Goal: Obtain resource: Obtain resource

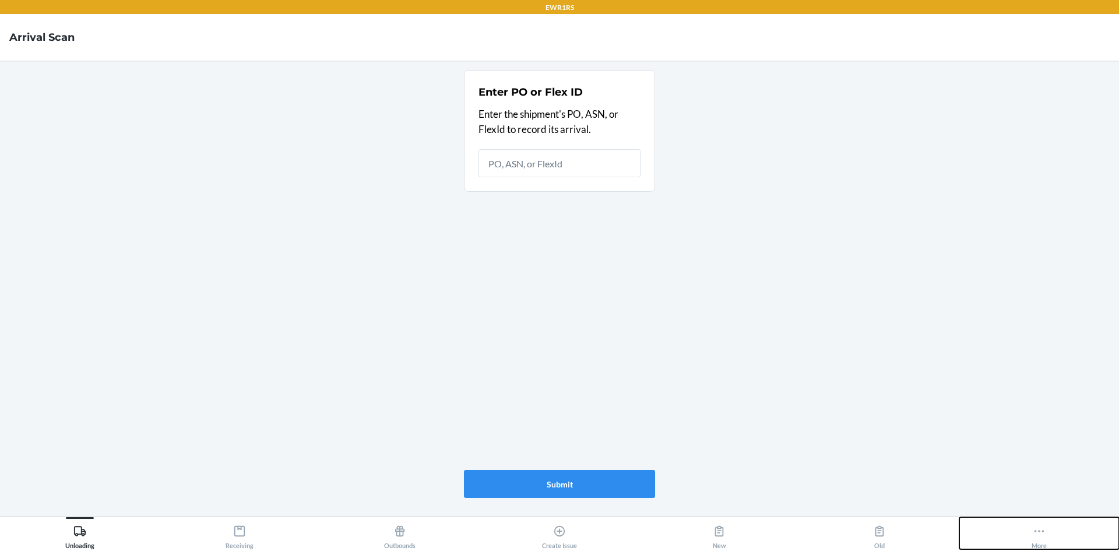
click at [1043, 539] on div "More" at bounding box center [1039, 534] width 15 height 29
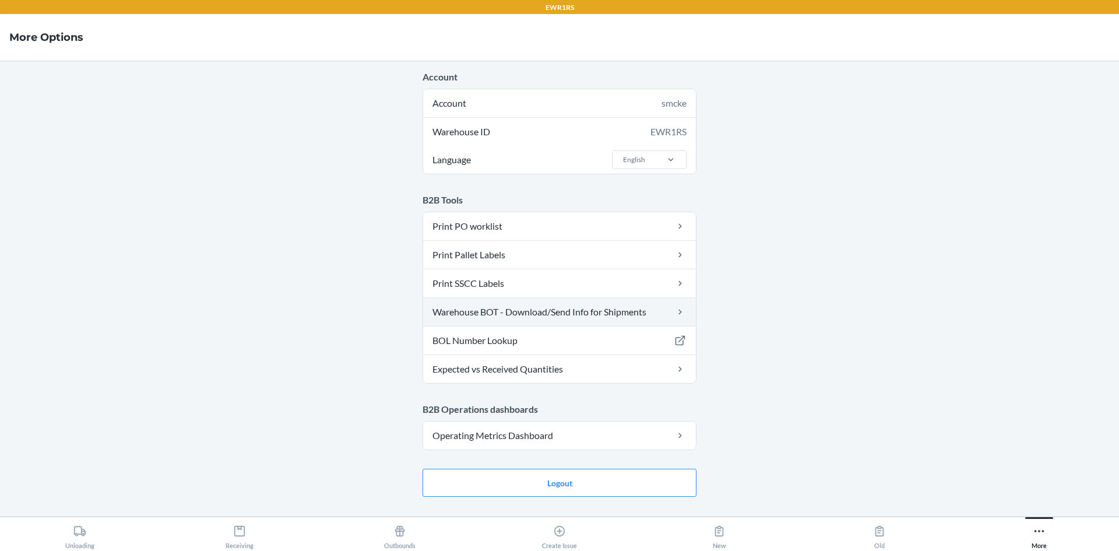
click at [578, 314] on link "Warehouse BOT - Download/Send Info for Shipments" at bounding box center [559, 312] width 273 height 28
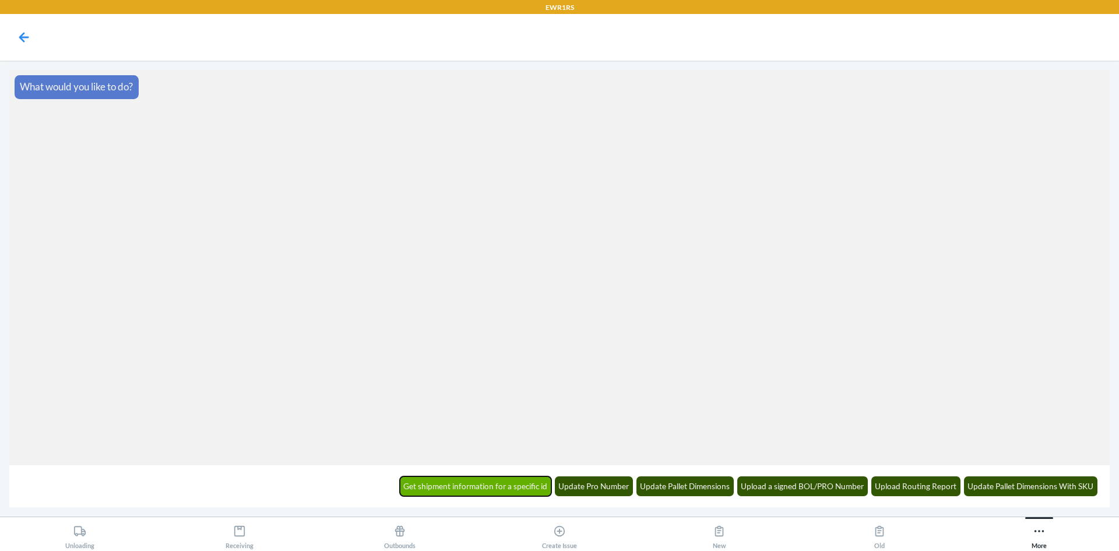
click at [495, 487] on button "Get shipment information for a specific id" at bounding box center [476, 486] width 152 height 20
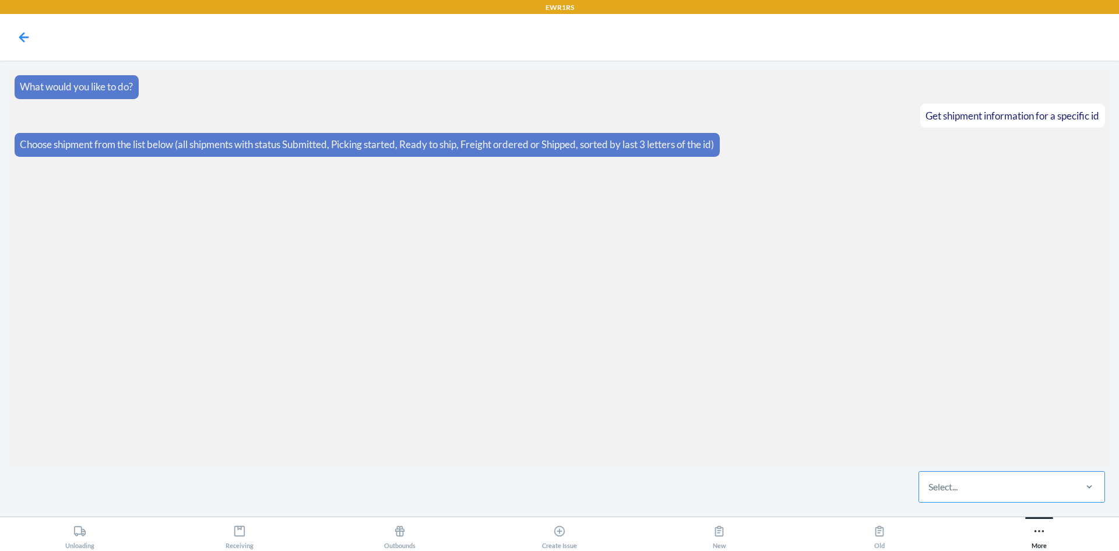
click at [961, 484] on div "Select..." at bounding box center [996, 487] width 155 height 30
click at [930, 484] on input "Select..." at bounding box center [928, 487] width 1 height 14
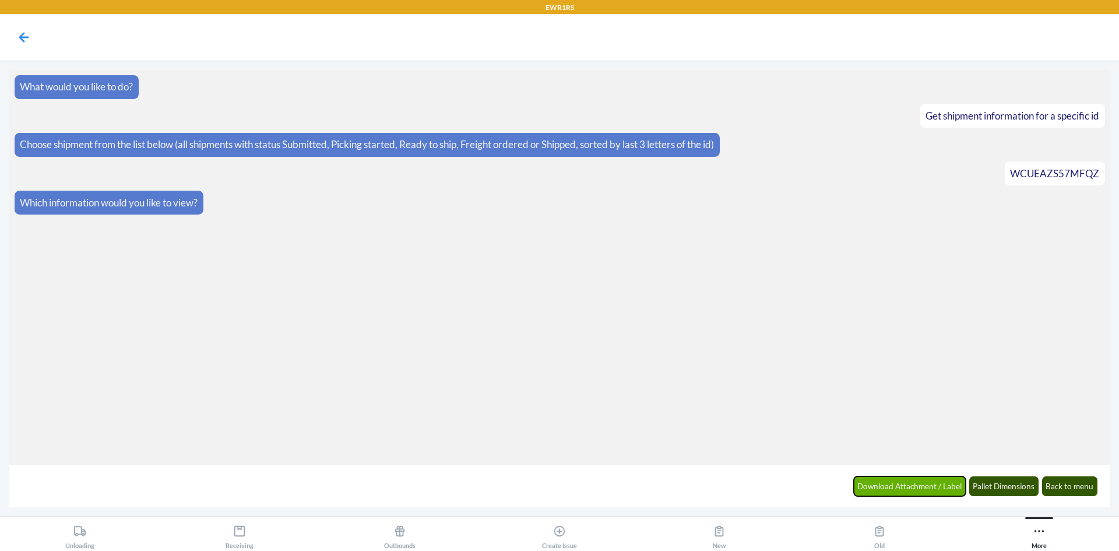
click at [880, 482] on button "Download Attachment / Label" at bounding box center [910, 486] width 112 height 20
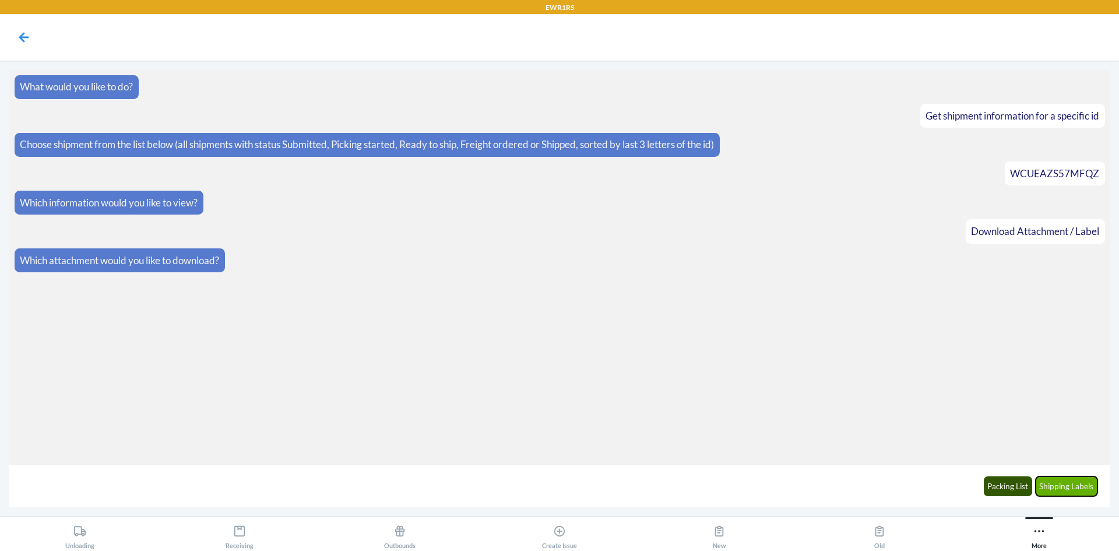
click at [1064, 488] on button "Shipping Labels" at bounding box center [1067, 486] width 62 height 20
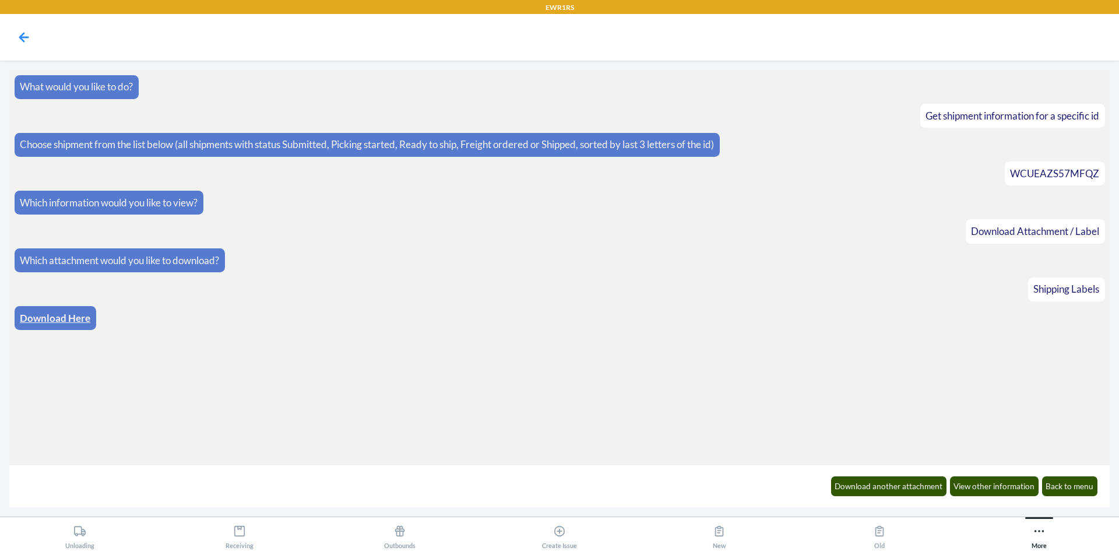
click at [68, 321] on link "Download Here" at bounding box center [55, 318] width 71 height 12
click at [923, 494] on button "Download another attachment" at bounding box center [889, 486] width 116 height 20
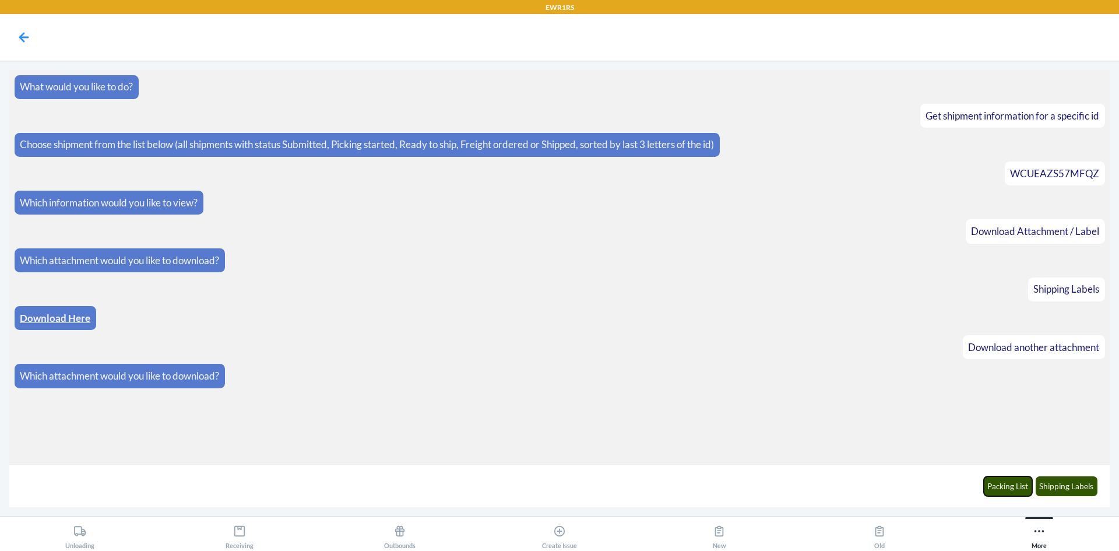
drag, startPoint x: 1004, startPoint y: 493, endPoint x: 998, endPoint y: 490, distance: 6.3
click at [1003, 492] on button "Packing List" at bounding box center [1008, 486] width 49 height 20
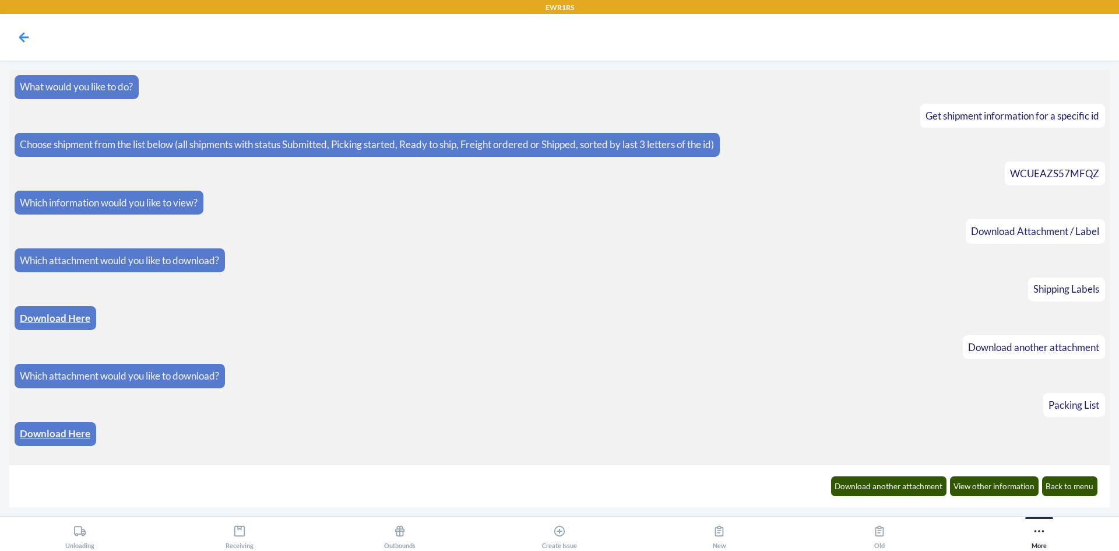
click at [50, 428] on link "Download Here" at bounding box center [55, 433] width 71 height 12
click at [920, 489] on button "Download another attachment" at bounding box center [889, 486] width 116 height 20
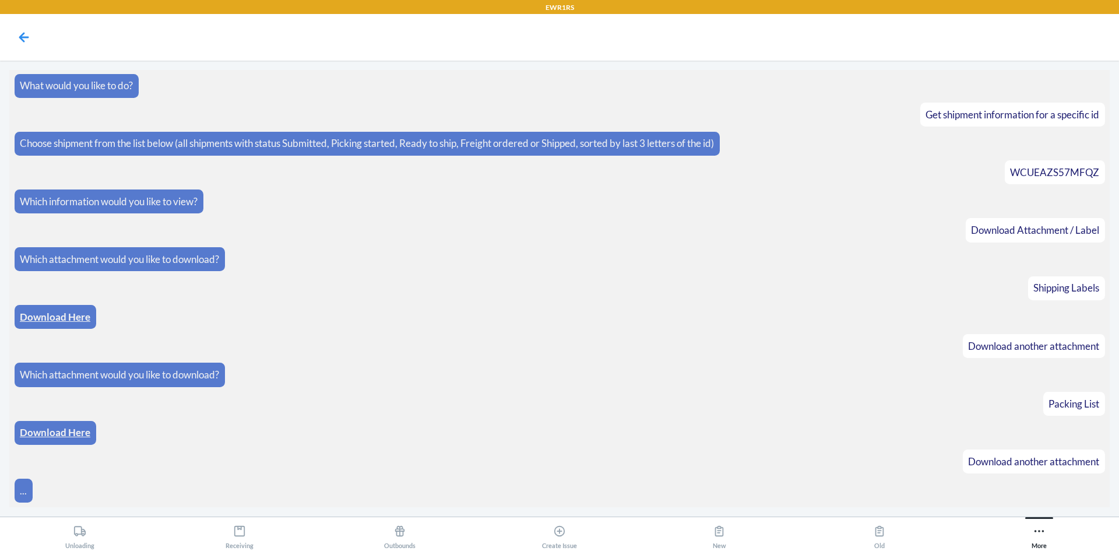
scroll to position [43, 0]
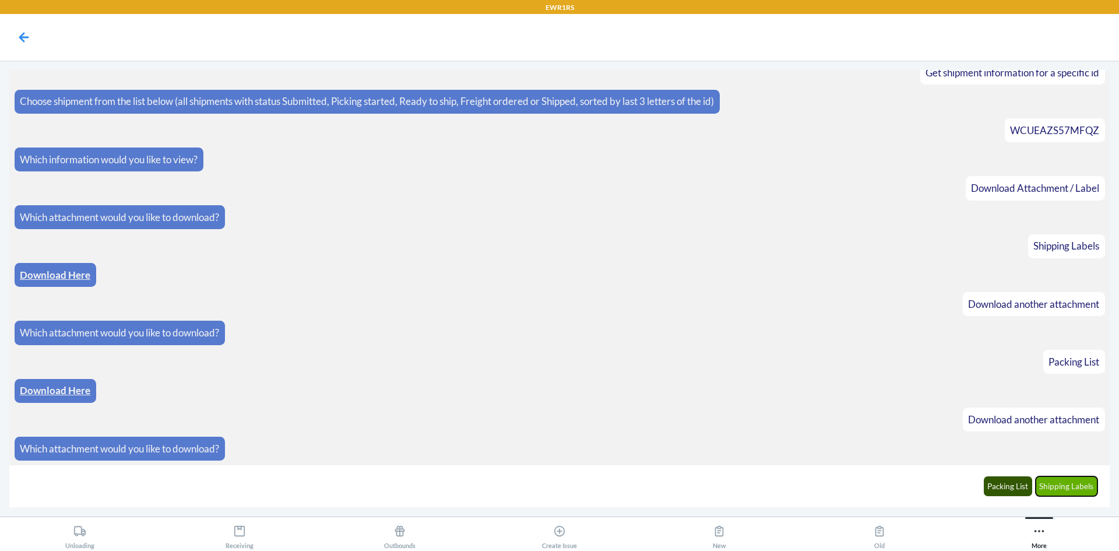
click at [1054, 491] on button "Shipping Labels" at bounding box center [1067, 486] width 62 height 20
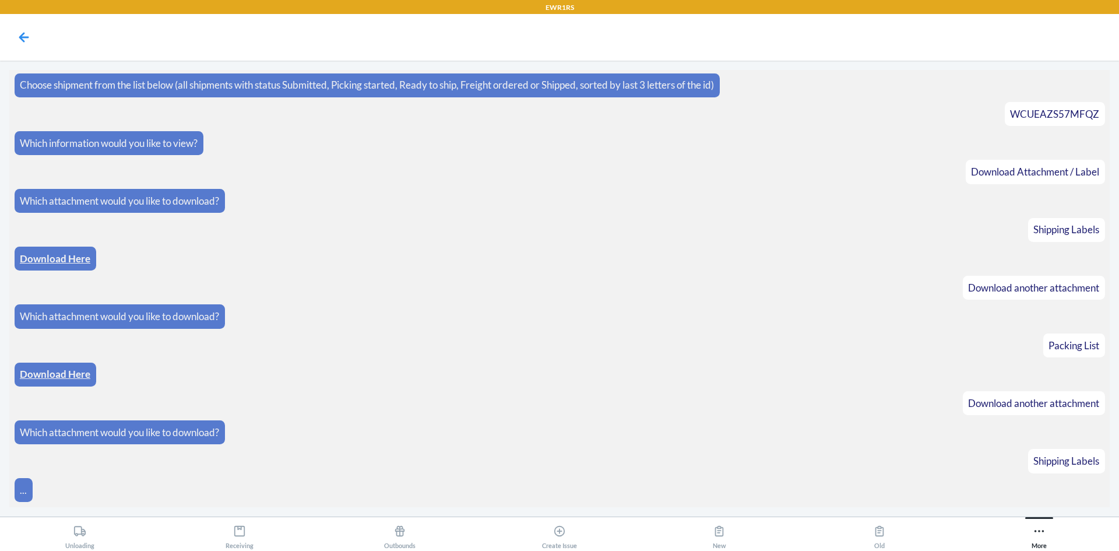
scroll to position [101, 0]
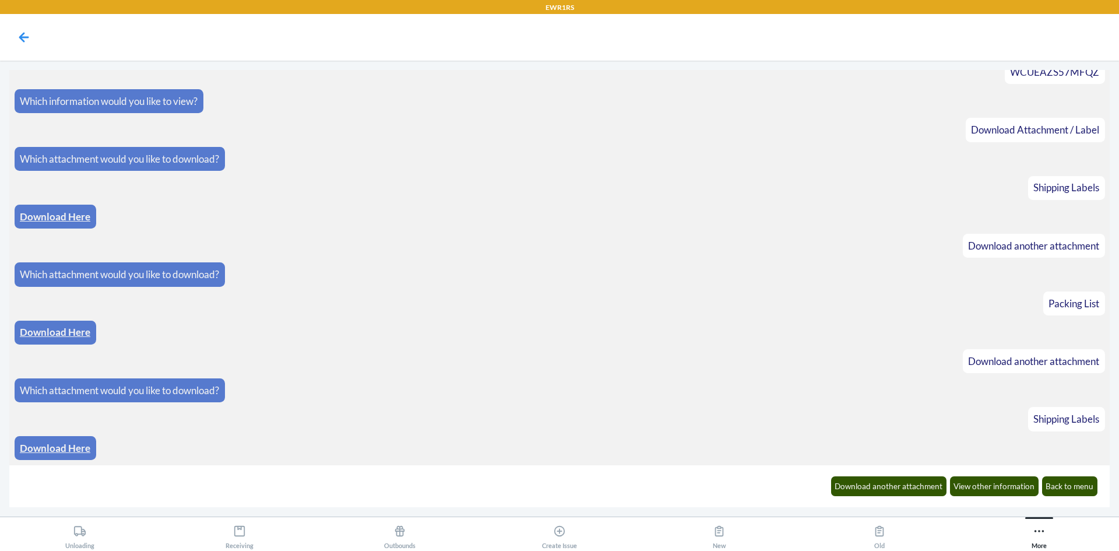
click at [71, 448] on link "Download Here" at bounding box center [55, 448] width 71 height 12
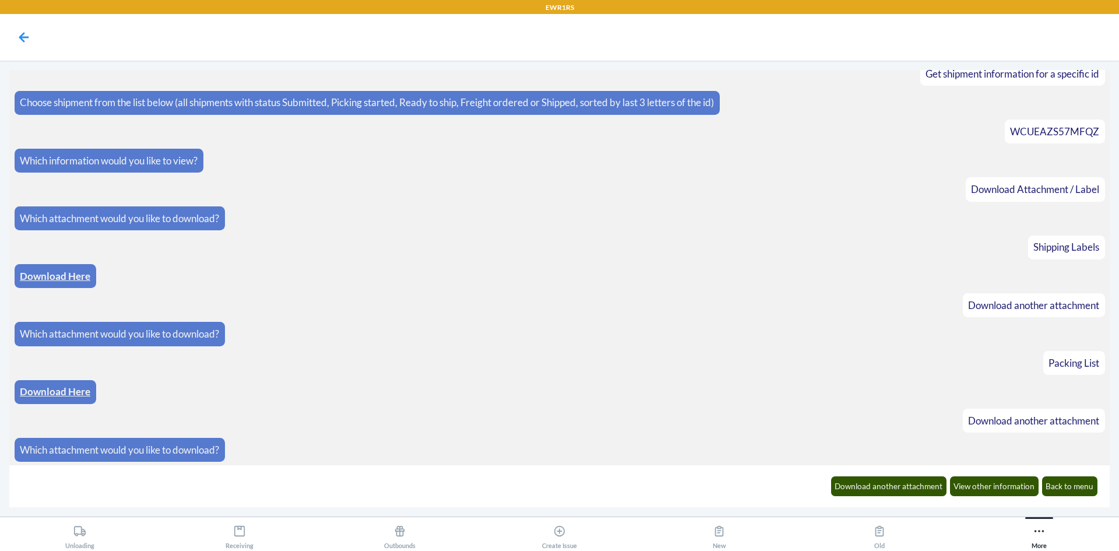
scroll to position [0, 0]
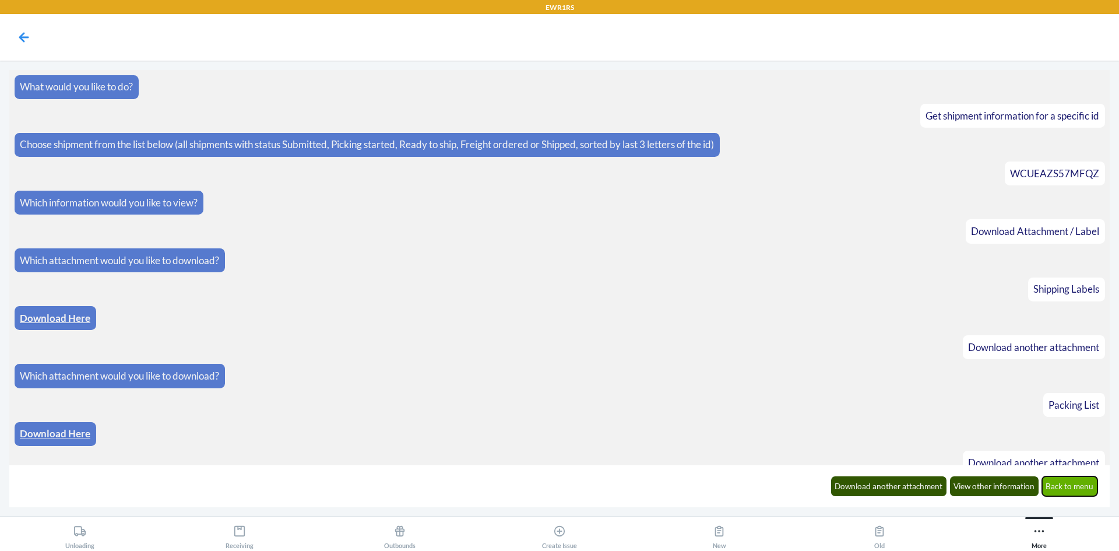
click at [1072, 490] on button "Back to menu" at bounding box center [1070, 486] width 56 height 20
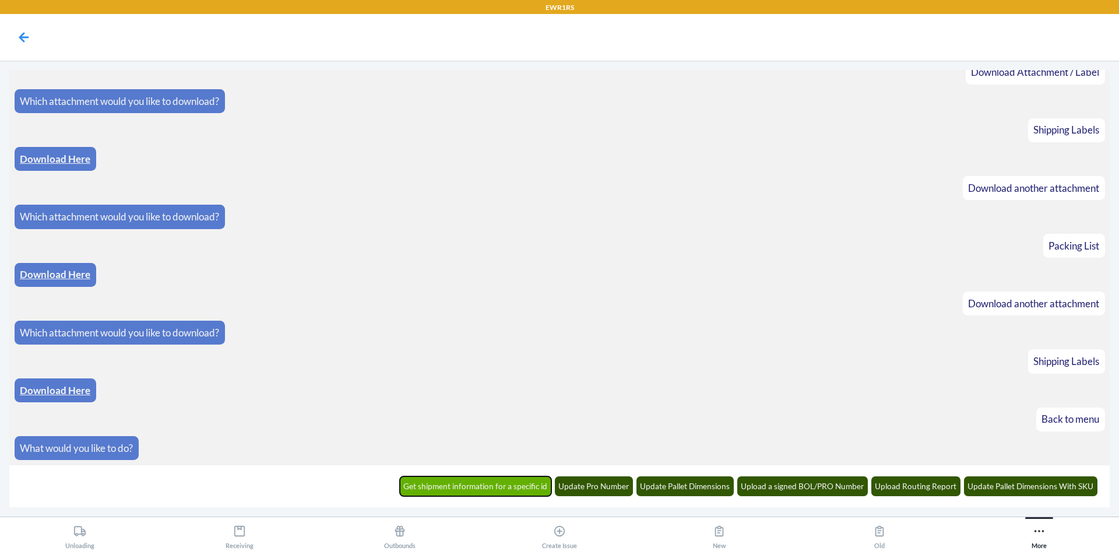
click at [494, 480] on button "Get shipment information for a specific id" at bounding box center [476, 486] width 152 height 20
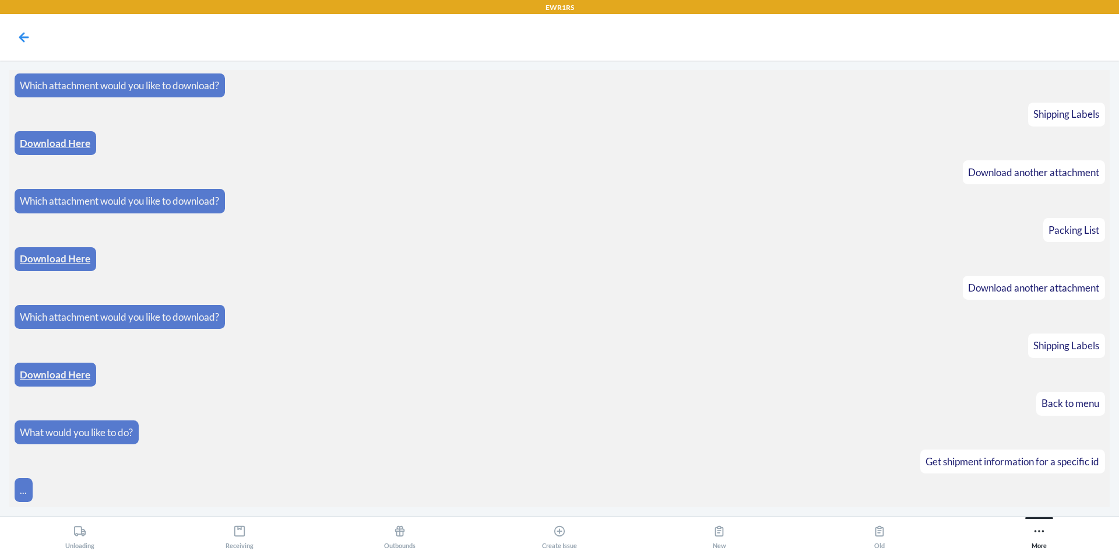
scroll to position [216, 0]
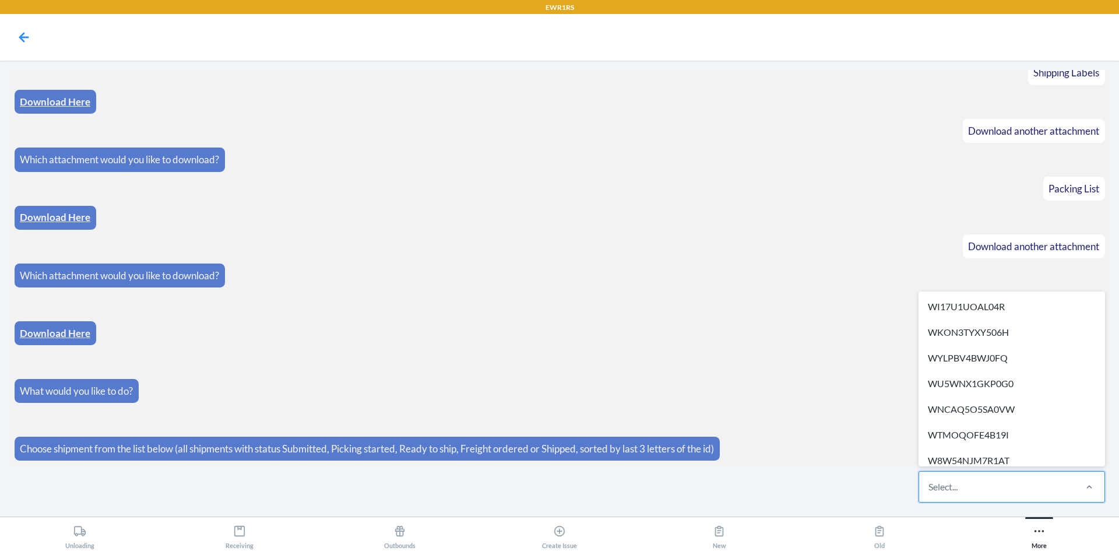
click at [964, 481] on div "Select..." at bounding box center [996, 487] width 155 height 30
click at [930, 481] on input "option WI17U1UOAL04R focused, 1 of 264. 264 results available. Use Up and Down …" at bounding box center [928, 487] width 1 height 14
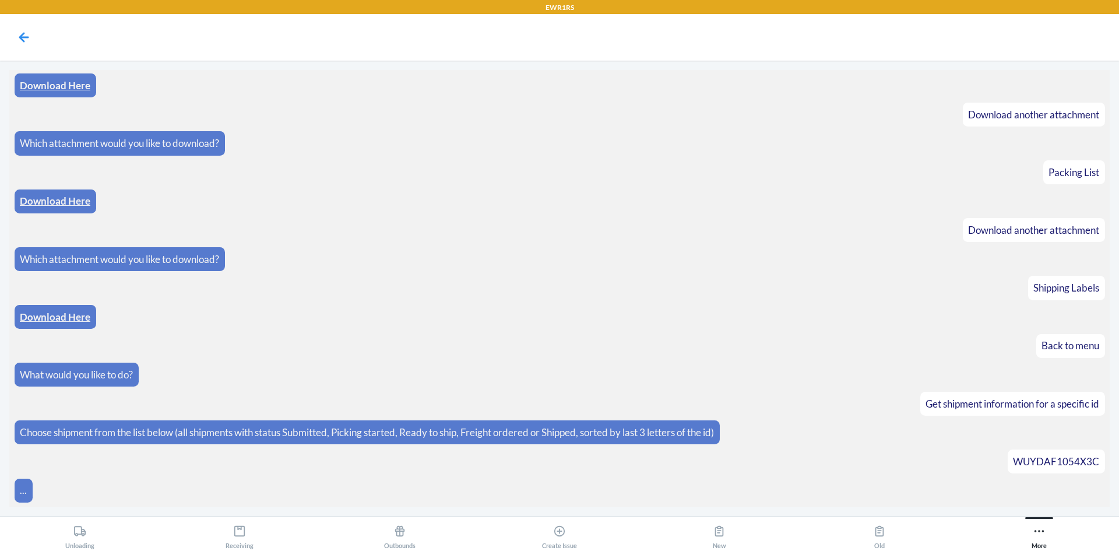
scroll to position [275, 0]
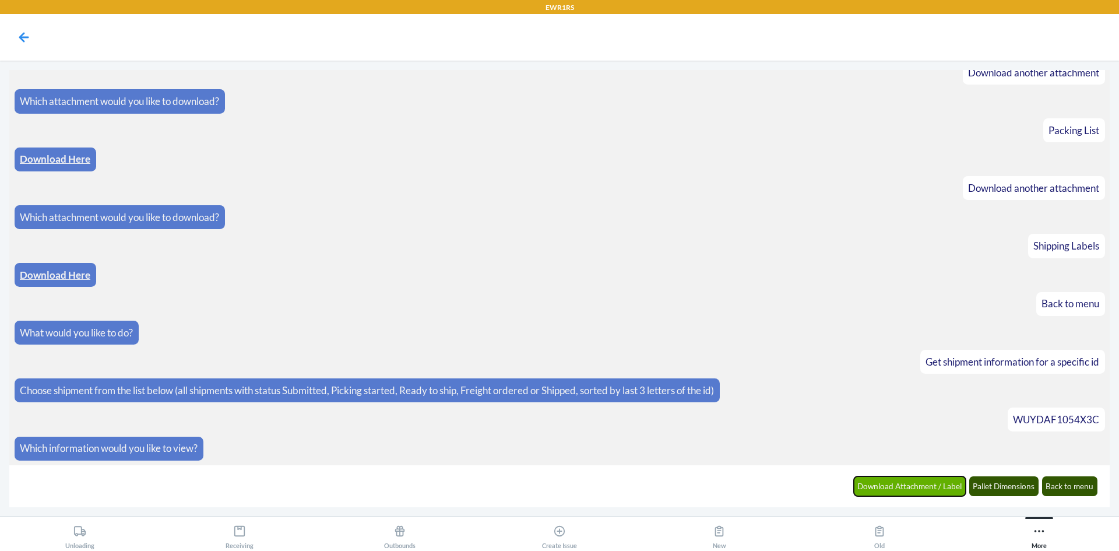
click at [959, 484] on button "Download Attachment / Label" at bounding box center [910, 486] width 112 height 20
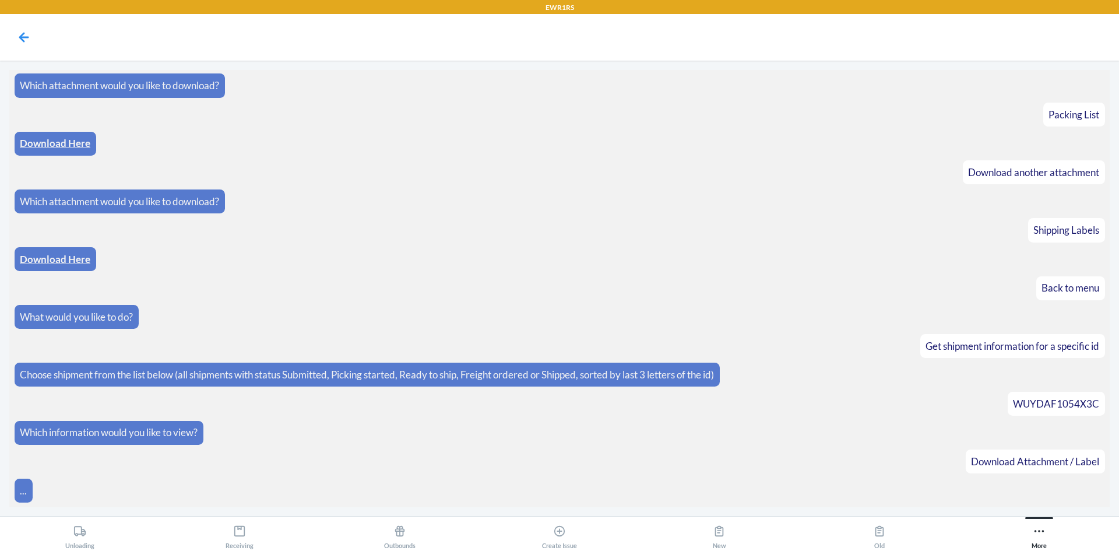
scroll to position [332, 0]
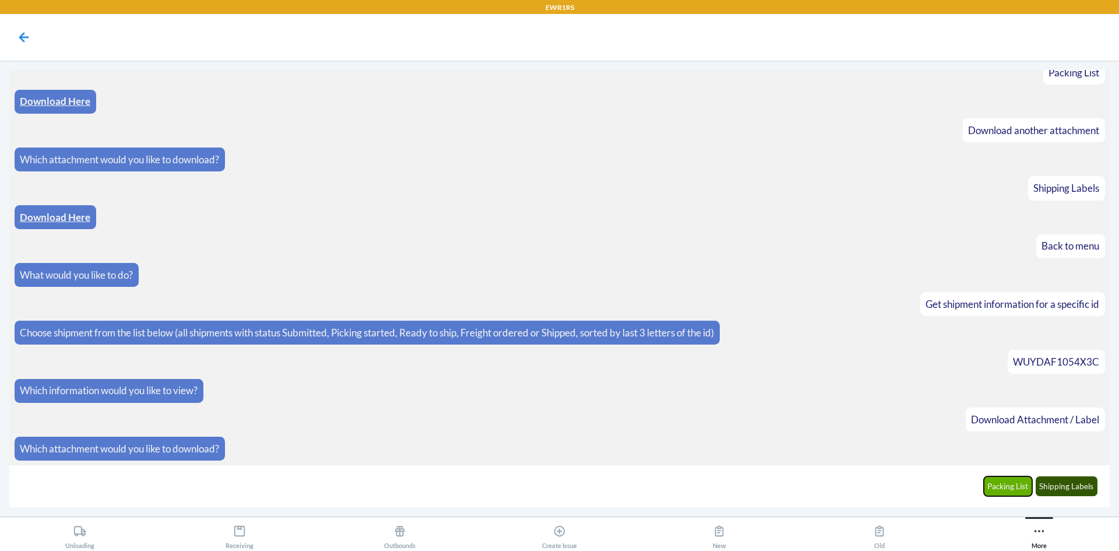
click at [1026, 484] on button "Packing List" at bounding box center [1008, 486] width 49 height 20
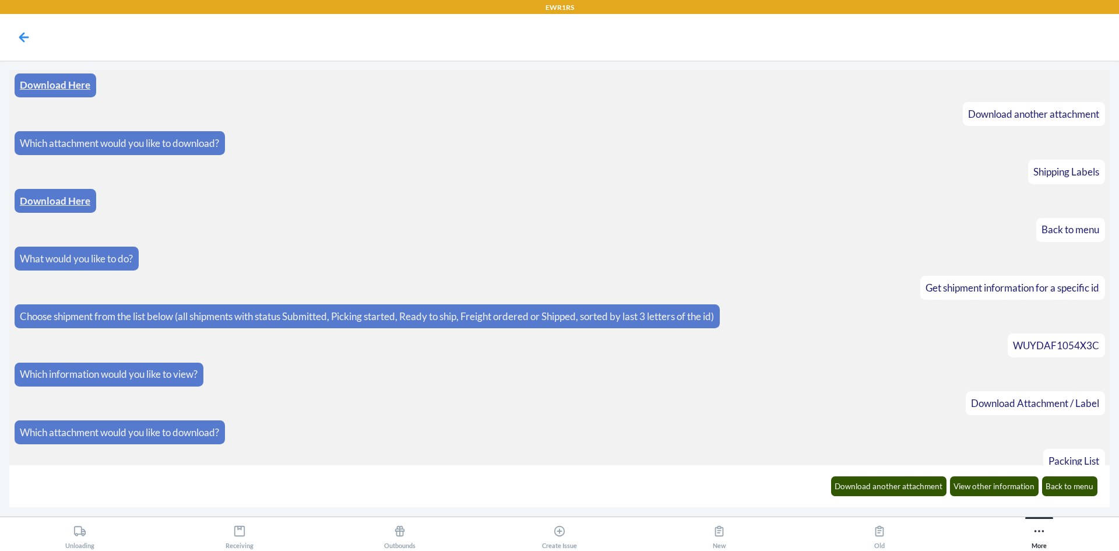
scroll to position [391, 0]
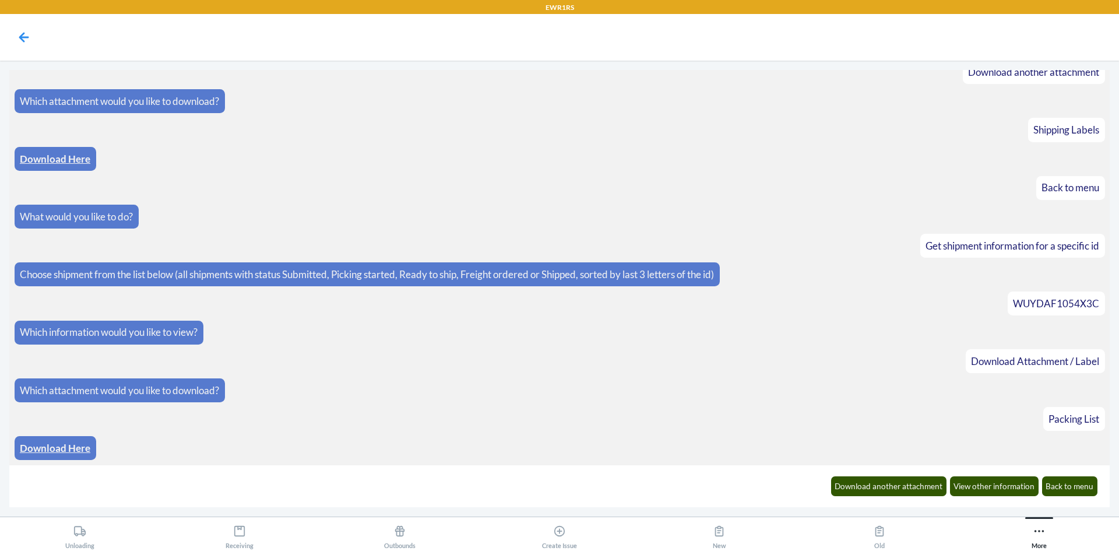
click at [56, 451] on link "Download Here" at bounding box center [55, 448] width 71 height 12
click at [864, 493] on button "Download another attachment" at bounding box center [889, 486] width 116 height 20
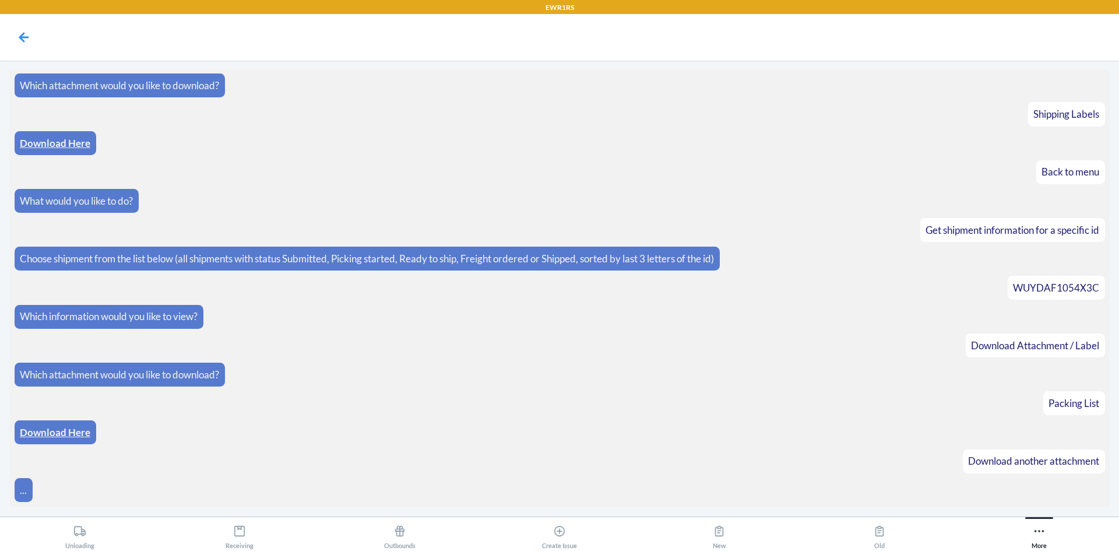
scroll to position [448, 0]
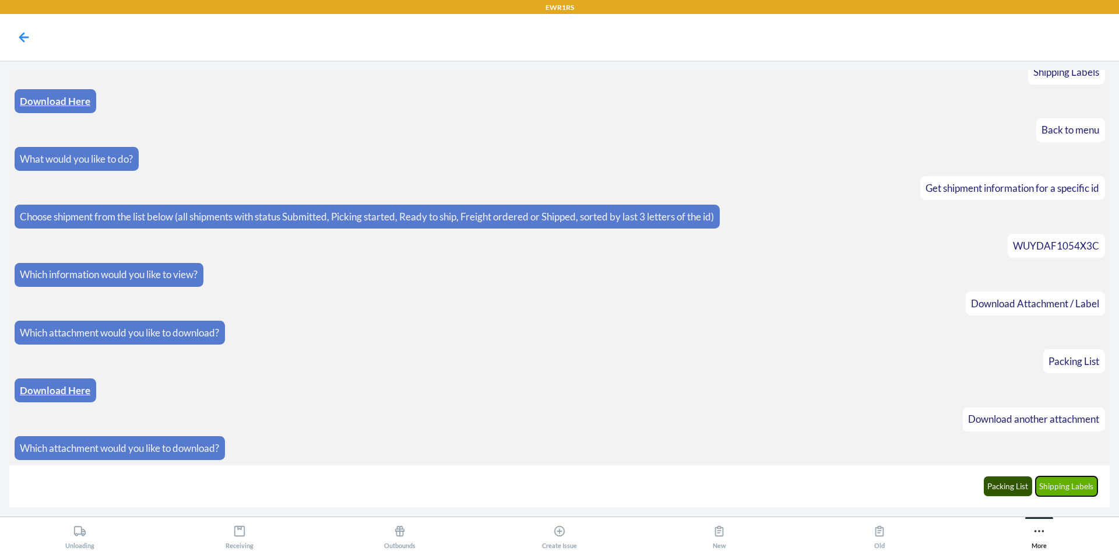
click at [1068, 490] on button "Shipping Labels" at bounding box center [1067, 486] width 62 height 20
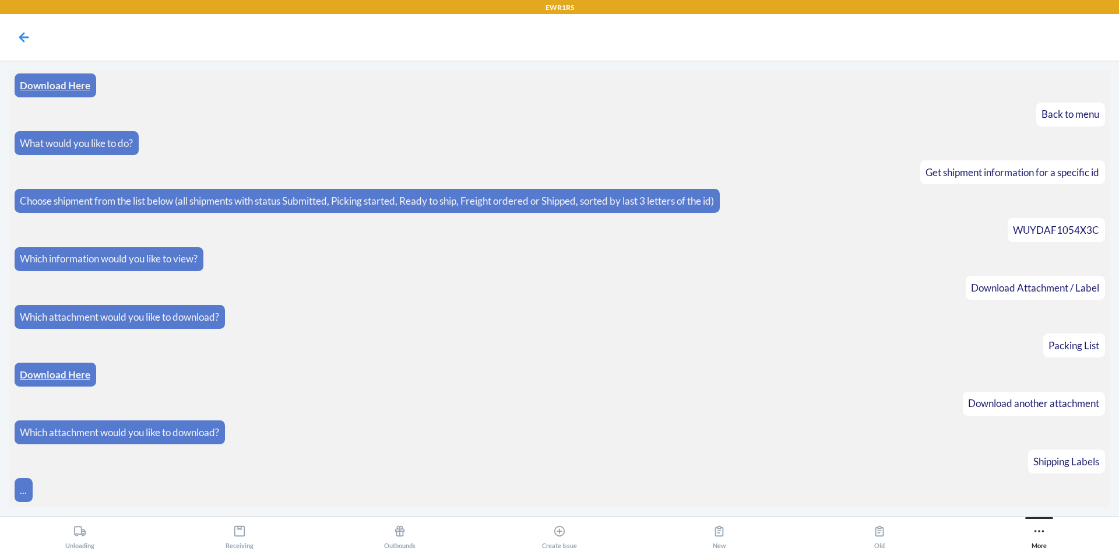
scroll to position [506, 0]
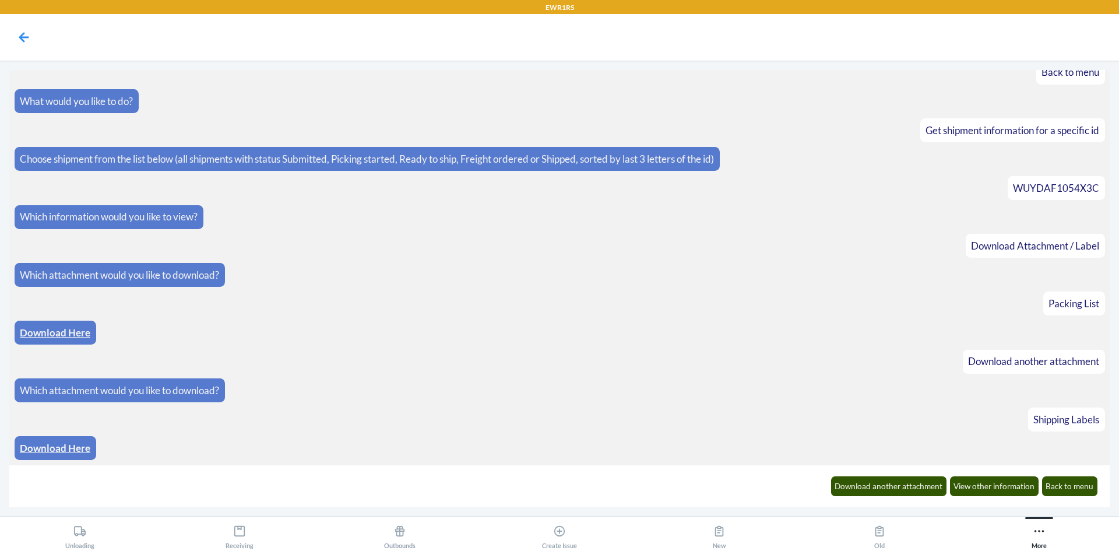
click at [45, 446] on link "Download Here" at bounding box center [55, 448] width 71 height 12
click at [1050, 490] on button "Back to menu" at bounding box center [1070, 486] width 56 height 20
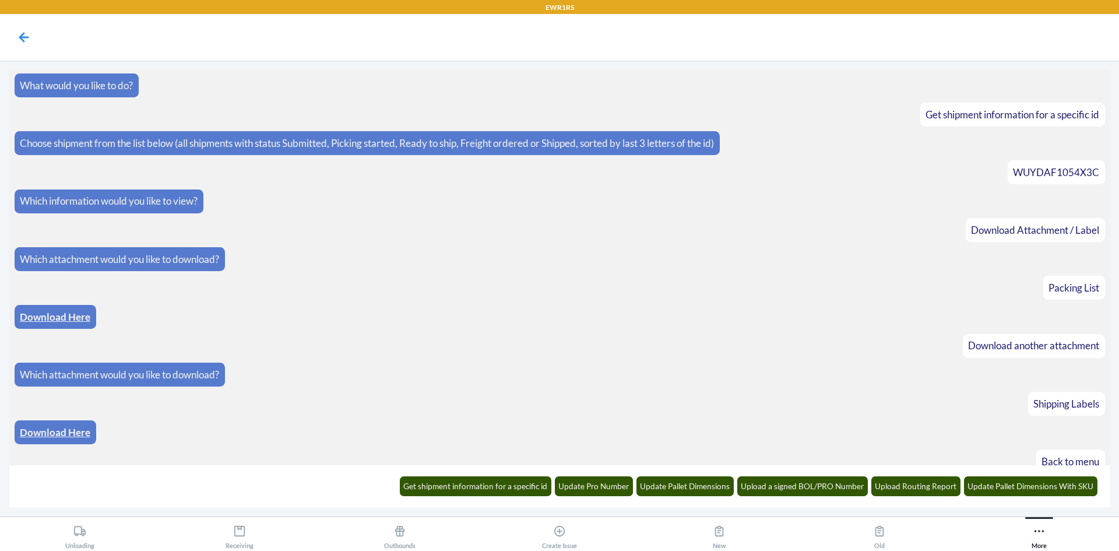
scroll to position [564, 0]
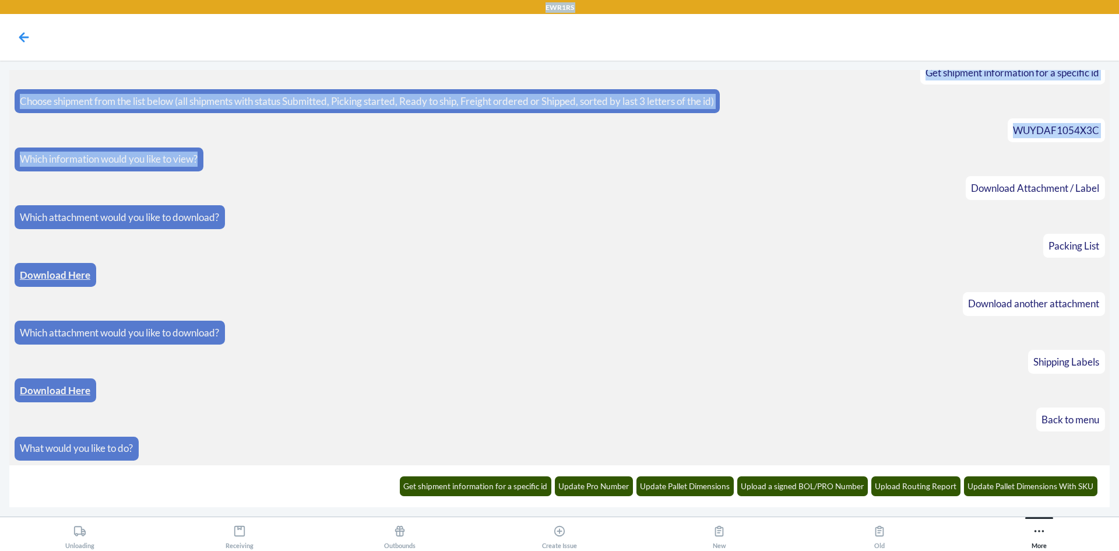
drag, startPoint x: 180, startPoint y: 206, endPoint x: 136, endPoint y: 126, distance: 90.5
click at [299, 147] on div "EWR1RS What would you like to do? Get shipment information for a specific id Ch…" at bounding box center [559, 275] width 1119 height 551
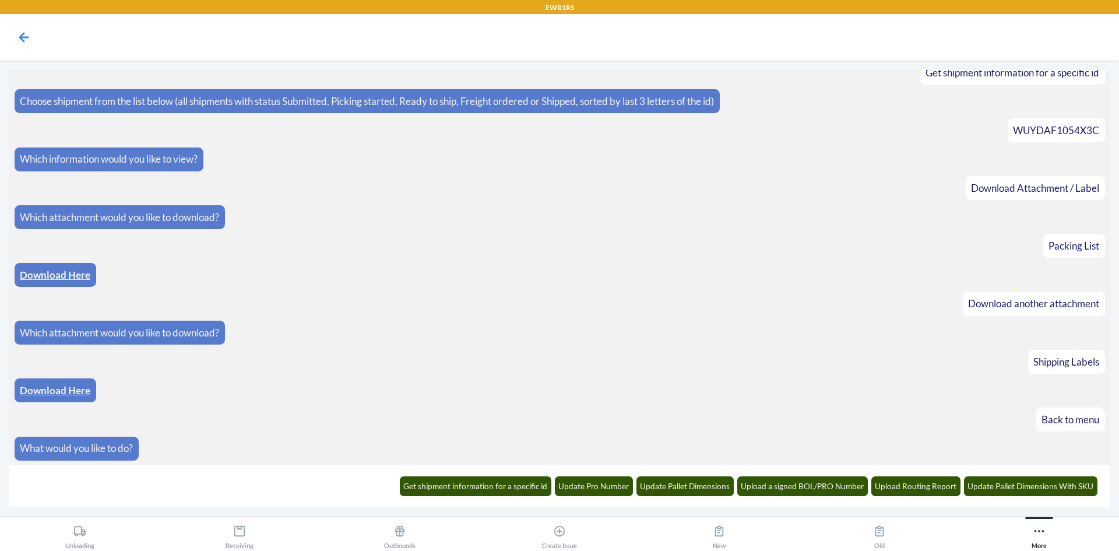
drag, startPoint x: 581, startPoint y: 317, endPoint x: 417, endPoint y: 428, distance: 197.7
click at [418, 427] on article "Back to menu" at bounding box center [560, 419] width 1091 height 24
click at [429, 490] on button "Get shipment information for a specific id" at bounding box center [476, 486] width 152 height 20
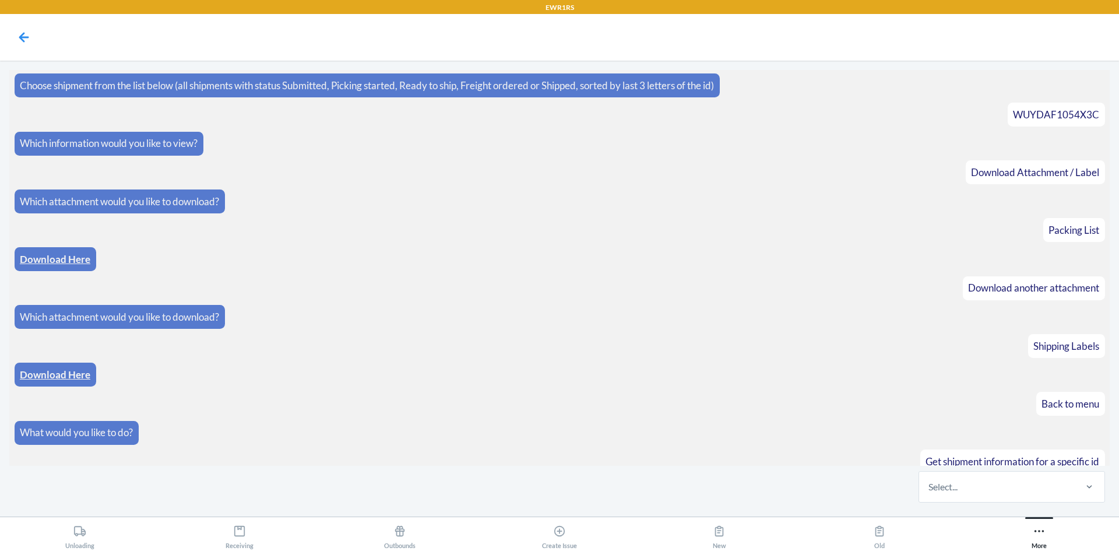
scroll to position [621, 0]
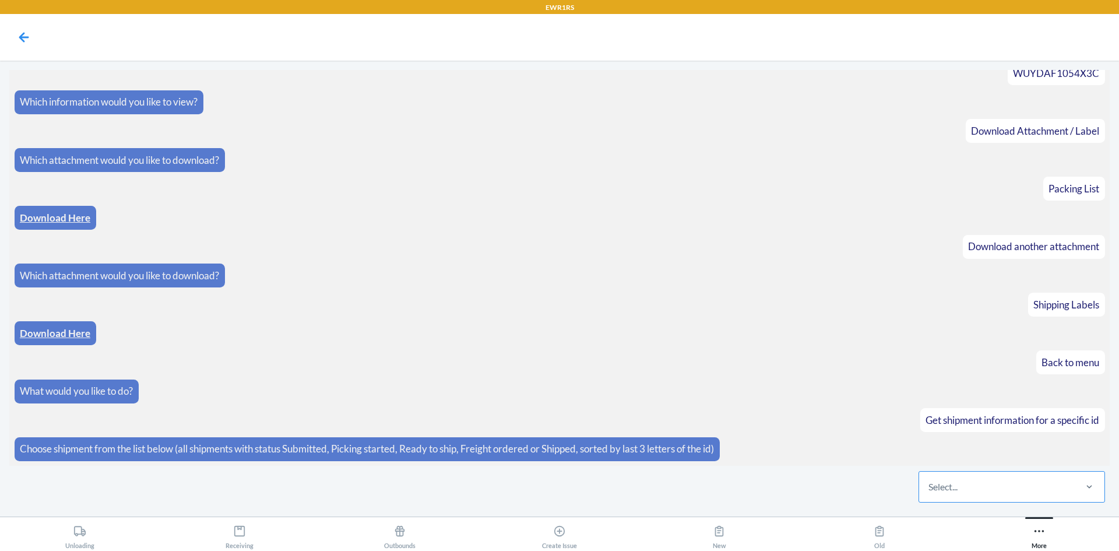
click at [966, 492] on div "Select..." at bounding box center [996, 487] width 155 height 30
click at [930, 492] on input "Select..." at bounding box center [928, 487] width 1 height 14
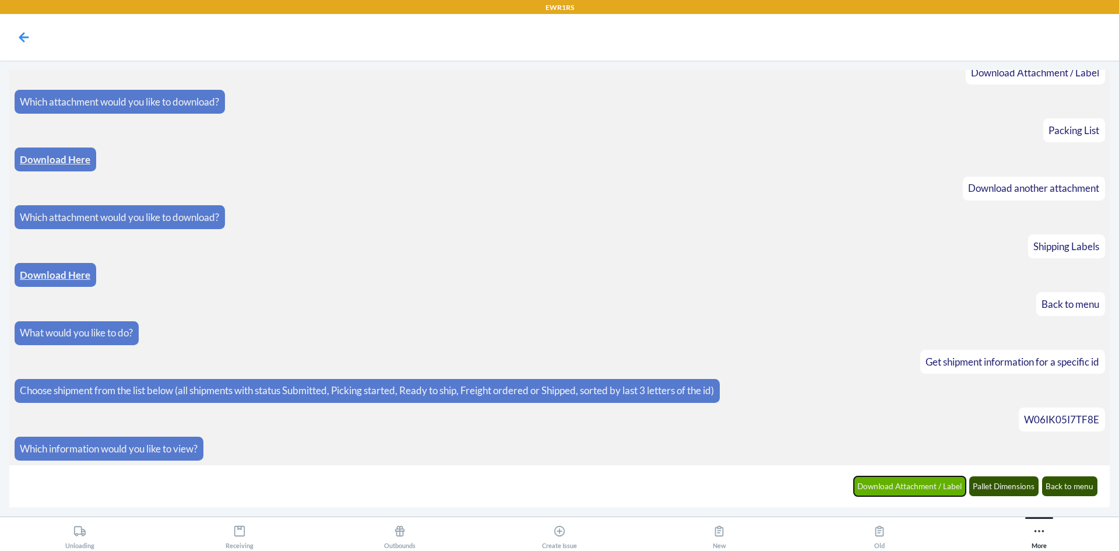
click at [898, 479] on button "Download Attachment / Label" at bounding box center [910, 486] width 112 height 20
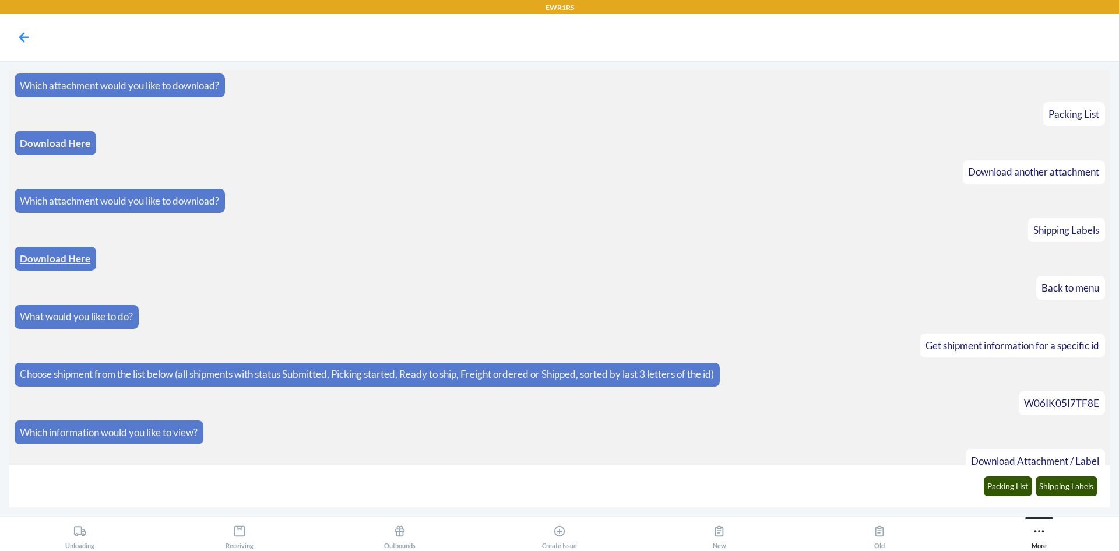
scroll to position [737, 0]
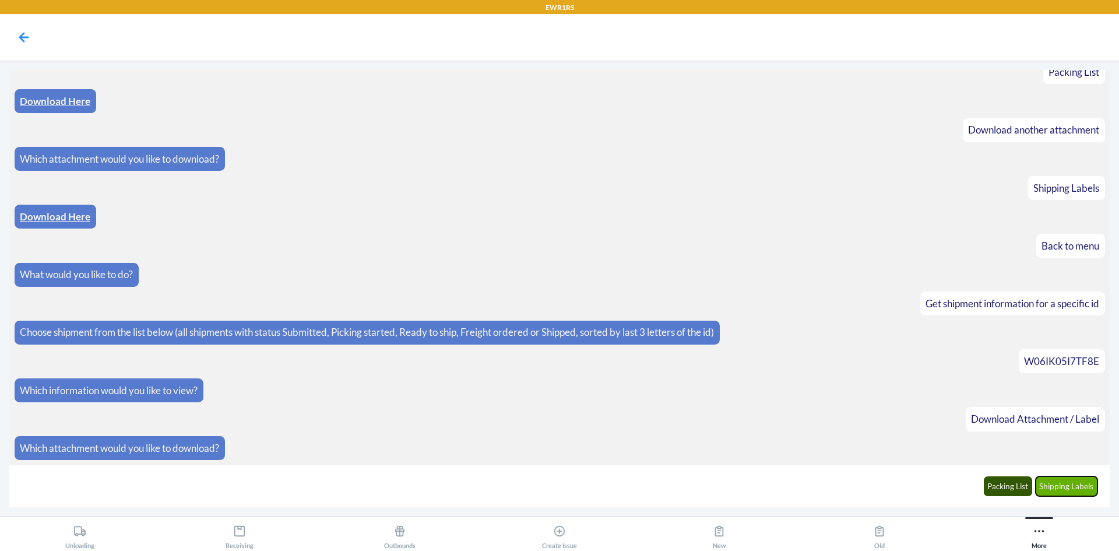
click at [1065, 484] on button "Shipping Labels" at bounding box center [1067, 486] width 62 height 20
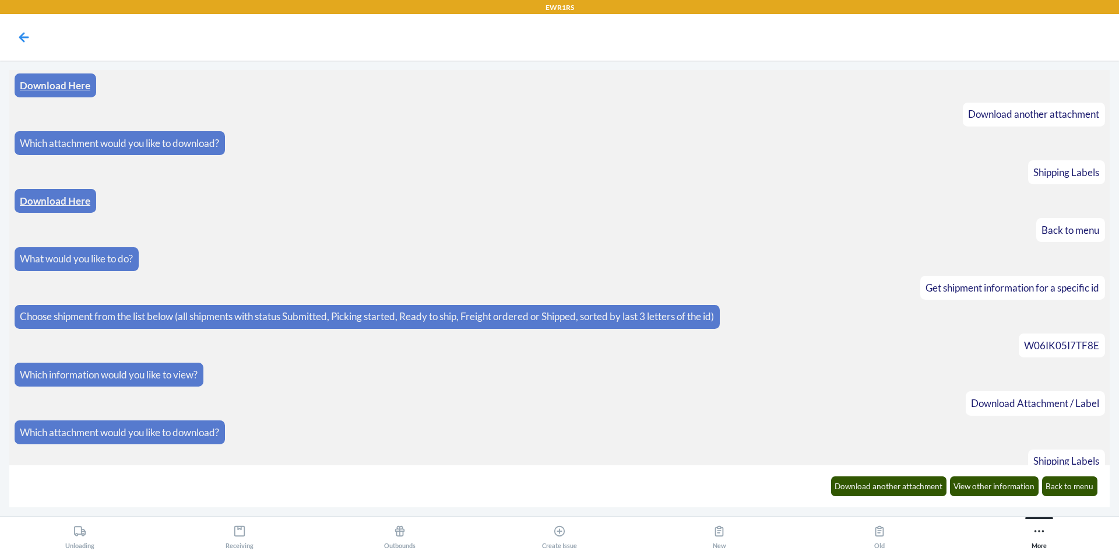
scroll to position [795, 0]
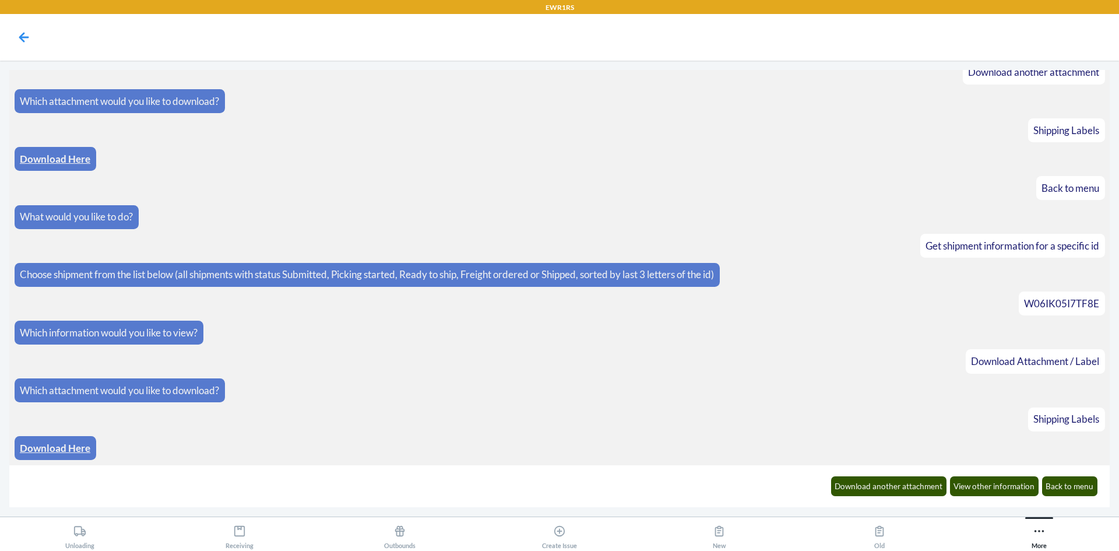
click at [58, 452] on link "Download Here" at bounding box center [55, 448] width 71 height 12
click at [905, 493] on button "Download another attachment" at bounding box center [889, 486] width 116 height 20
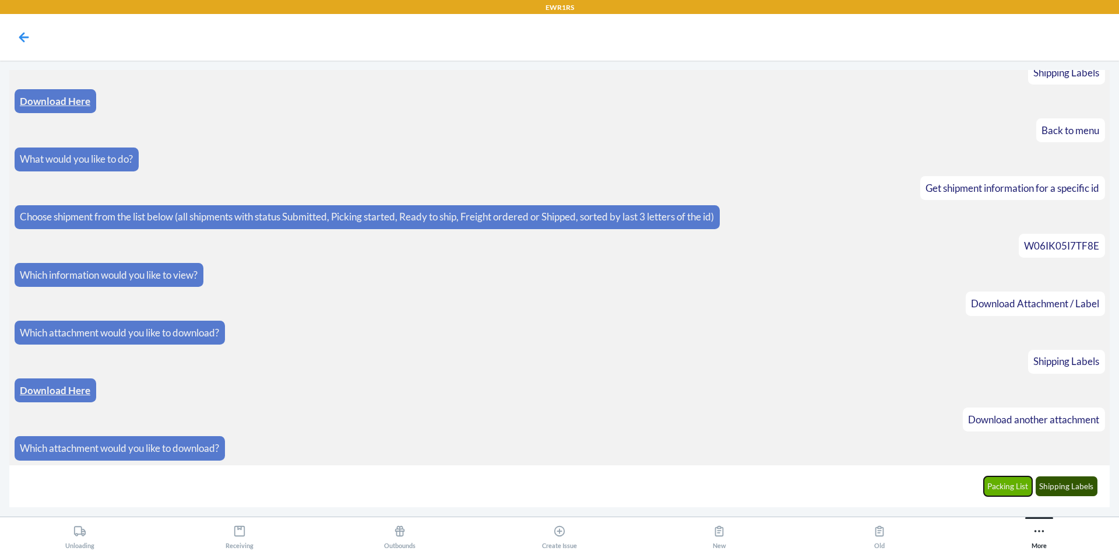
click at [1017, 488] on button "Packing List" at bounding box center [1008, 486] width 49 height 20
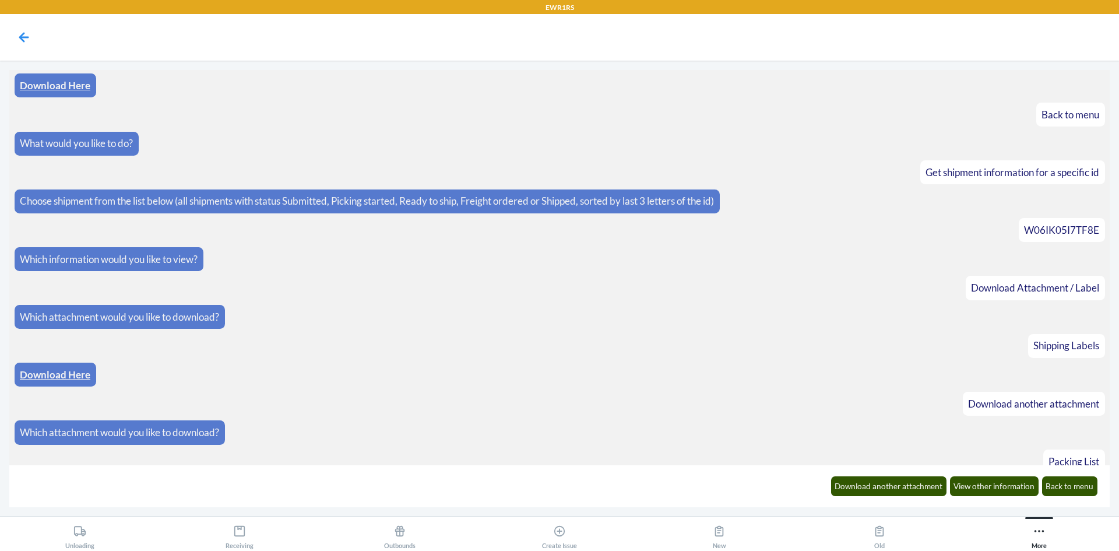
scroll to position [910, 0]
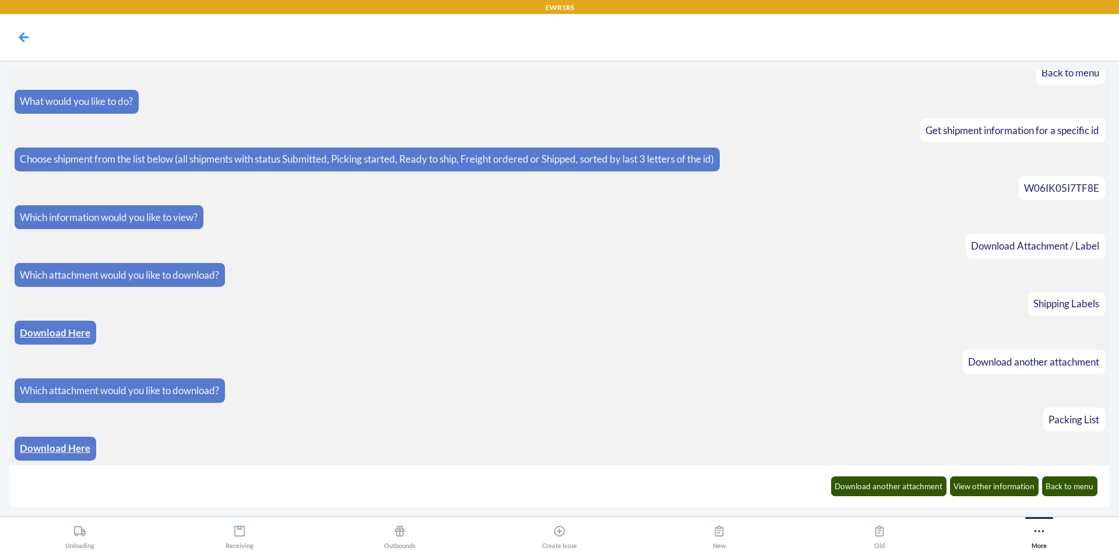
click at [71, 441] on p "Download Here" at bounding box center [55, 448] width 71 height 15
click at [78, 446] on link "Download Here" at bounding box center [55, 448] width 71 height 12
click at [1056, 490] on button "Back to menu" at bounding box center [1070, 486] width 56 height 20
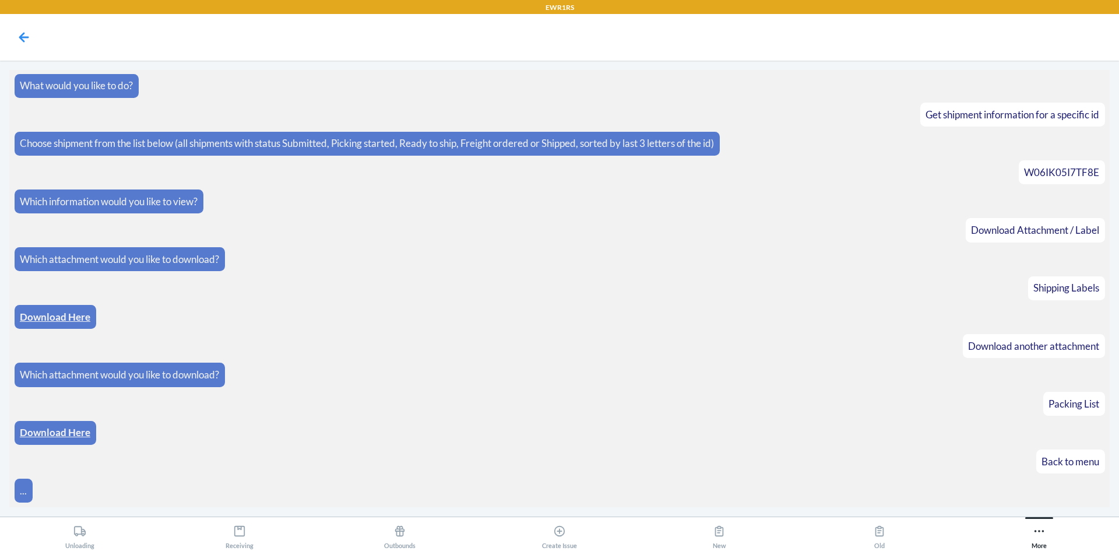
scroll to position [968, 0]
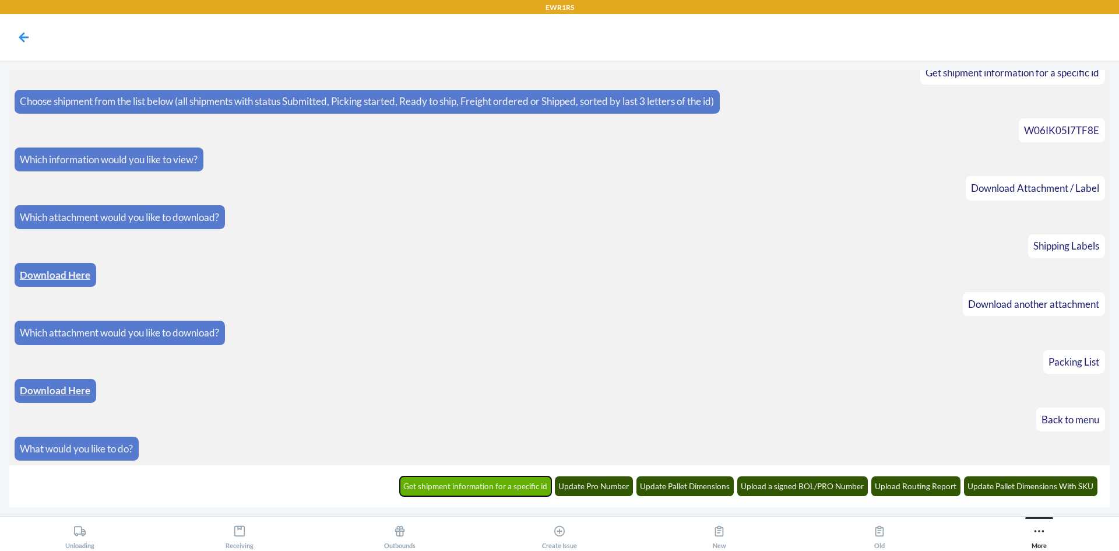
click at [493, 486] on button "Get shipment information for a specific id" at bounding box center [476, 486] width 152 height 20
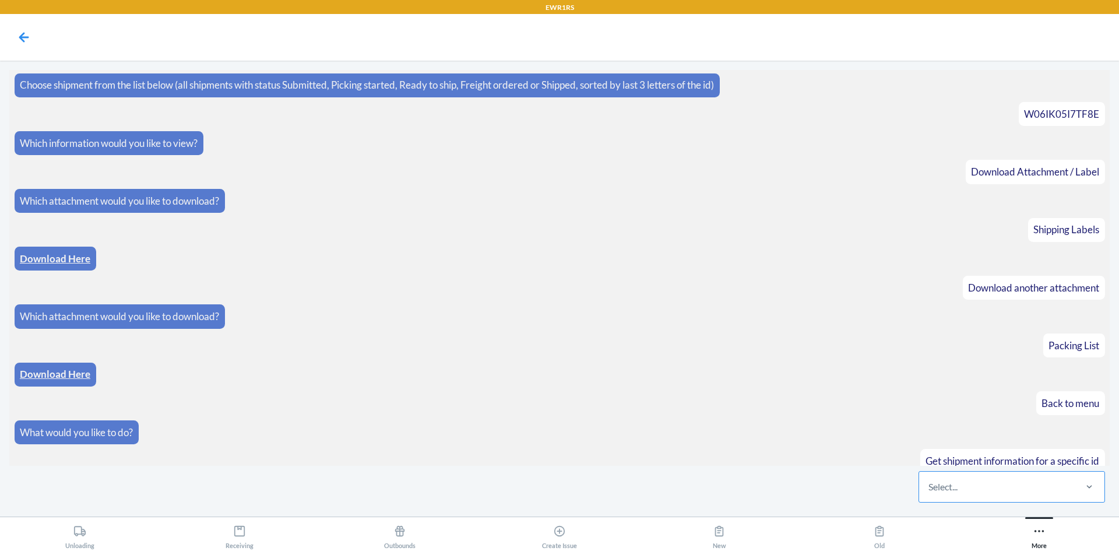
scroll to position [1026, 0]
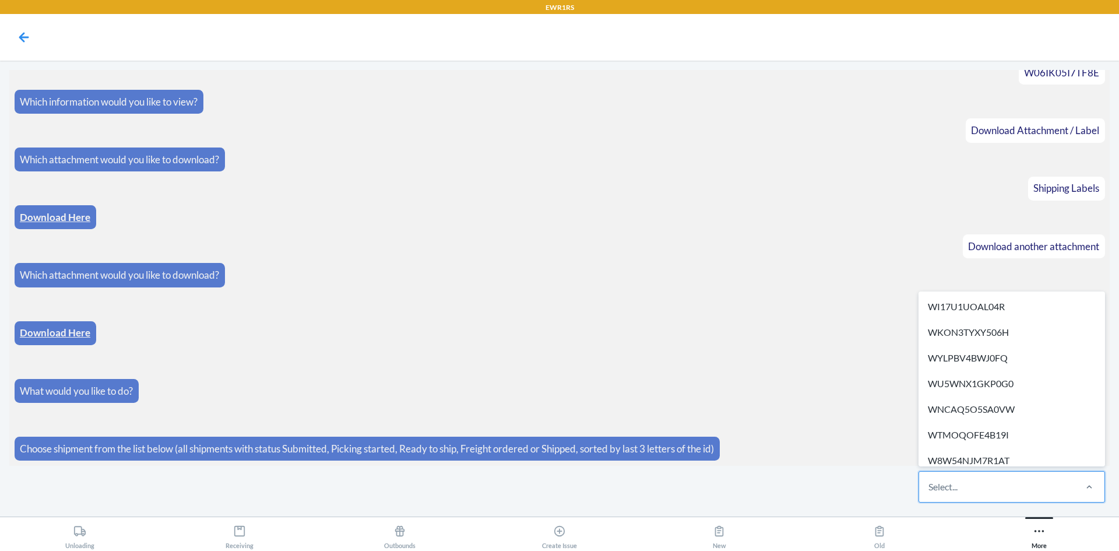
click at [956, 497] on div "Select..." at bounding box center [996, 487] width 155 height 30
click at [930, 494] on input "option WI17U1UOAL04R focused, 1 of 264. 264 results available. Use Up and Down …" at bounding box center [928, 487] width 1 height 14
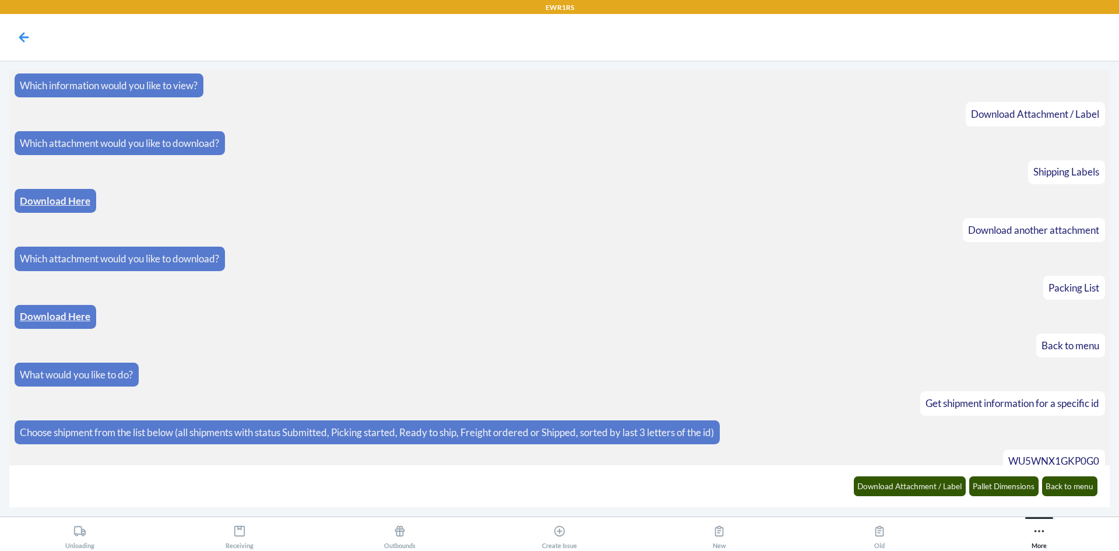
scroll to position [1084, 0]
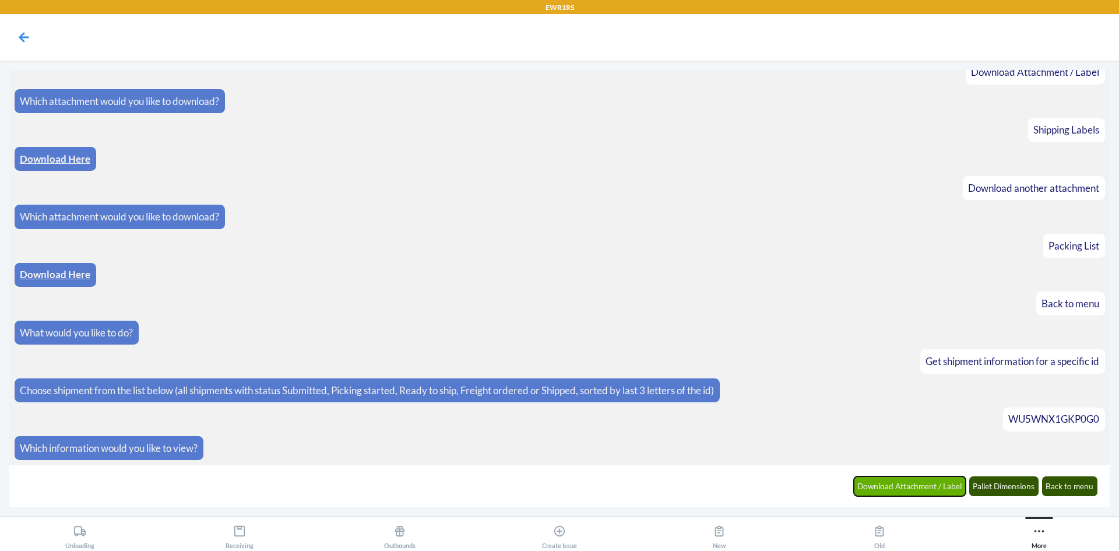
click at [933, 492] on button "Download Attachment / Label" at bounding box center [910, 486] width 112 height 20
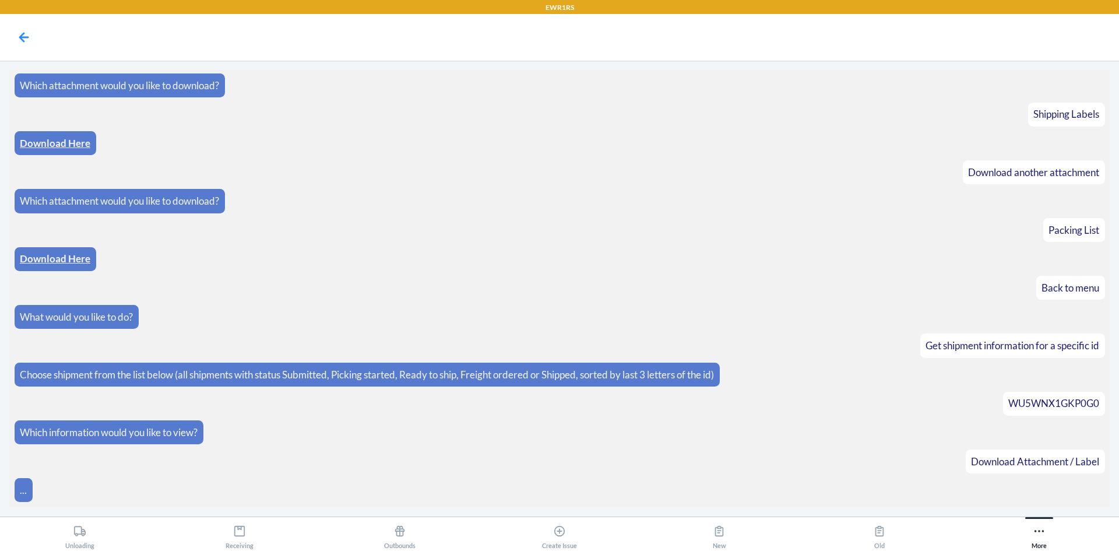
scroll to position [1142, 0]
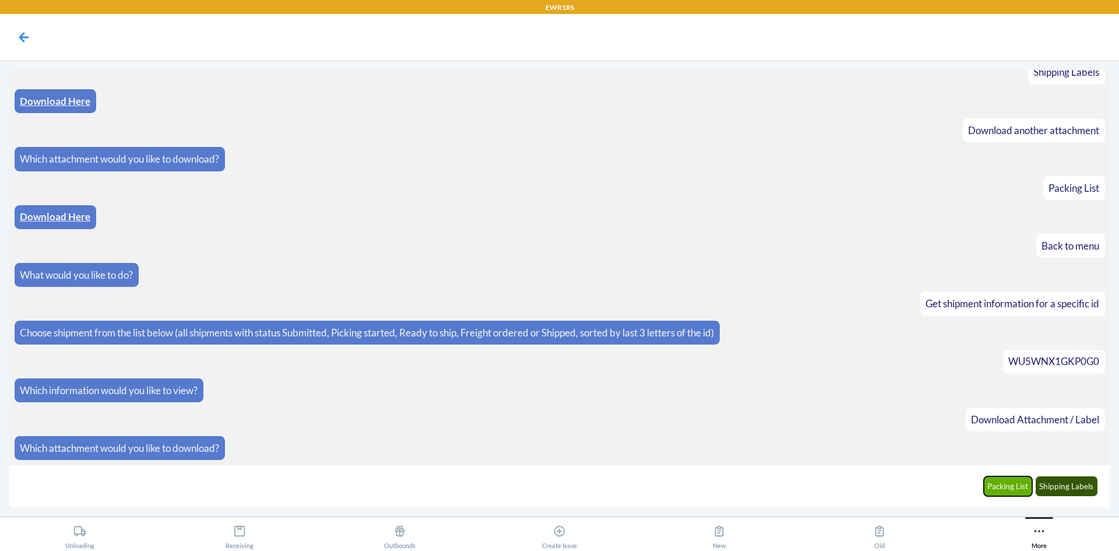
click at [1009, 489] on button "Packing List" at bounding box center [1008, 486] width 49 height 20
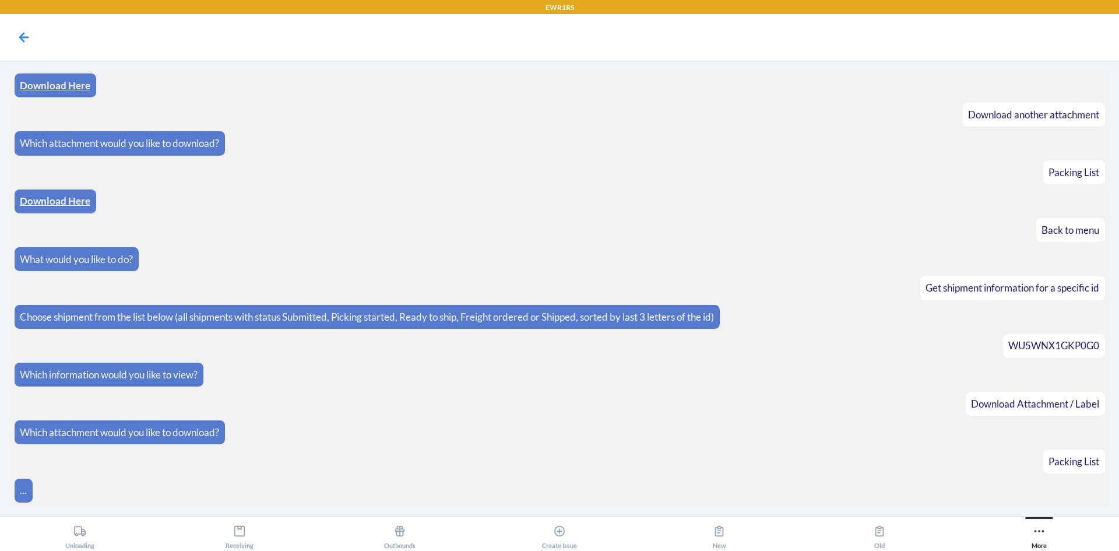
scroll to position [1199, 0]
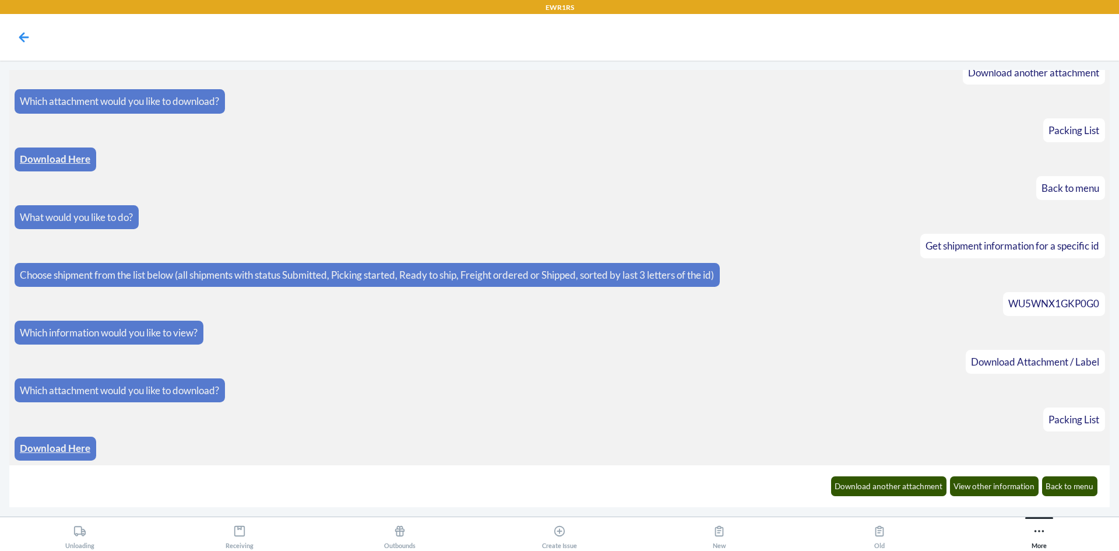
click at [43, 452] on link "Download Here" at bounding box center [55, 448] width 71 height 12
click at [905, 491] on button "Download another attachment" at bounding box center [889, 486] width 116 height 20
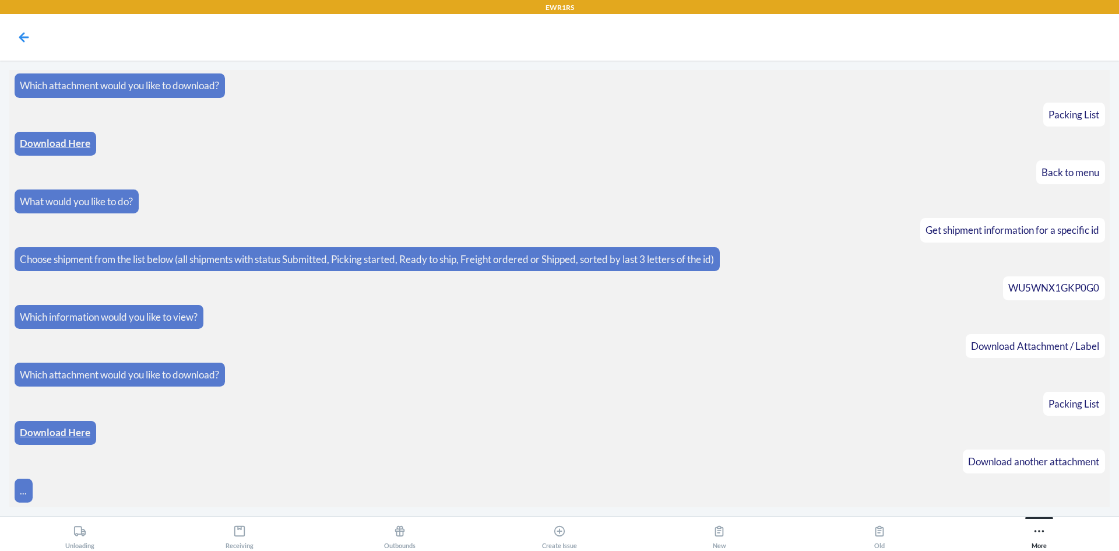
scroll to position [1257, 0]
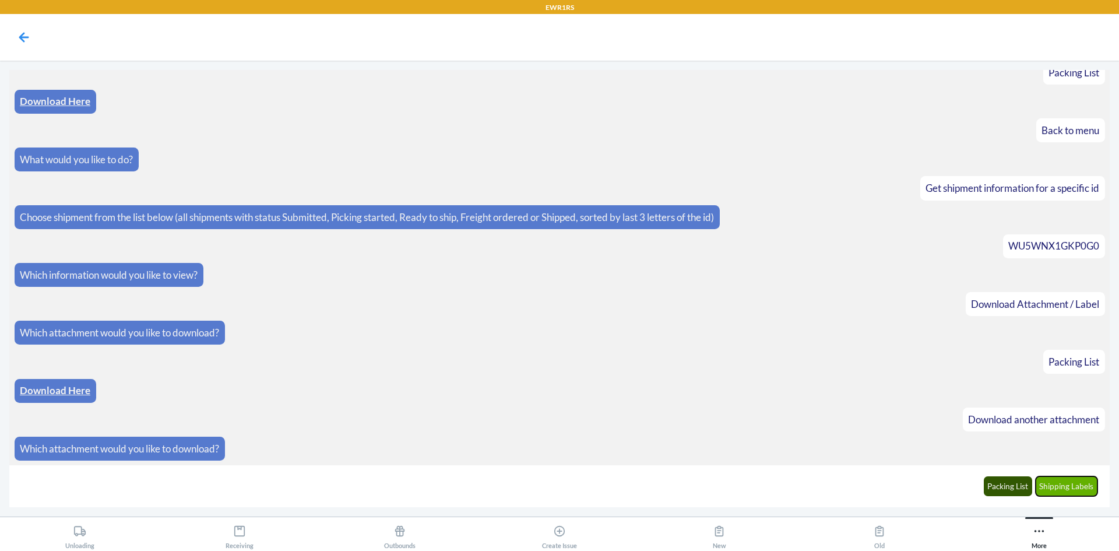
click at [1084, 477] on button "Shipping Labels" at bounding box center [1067, 486] width 62 height 20
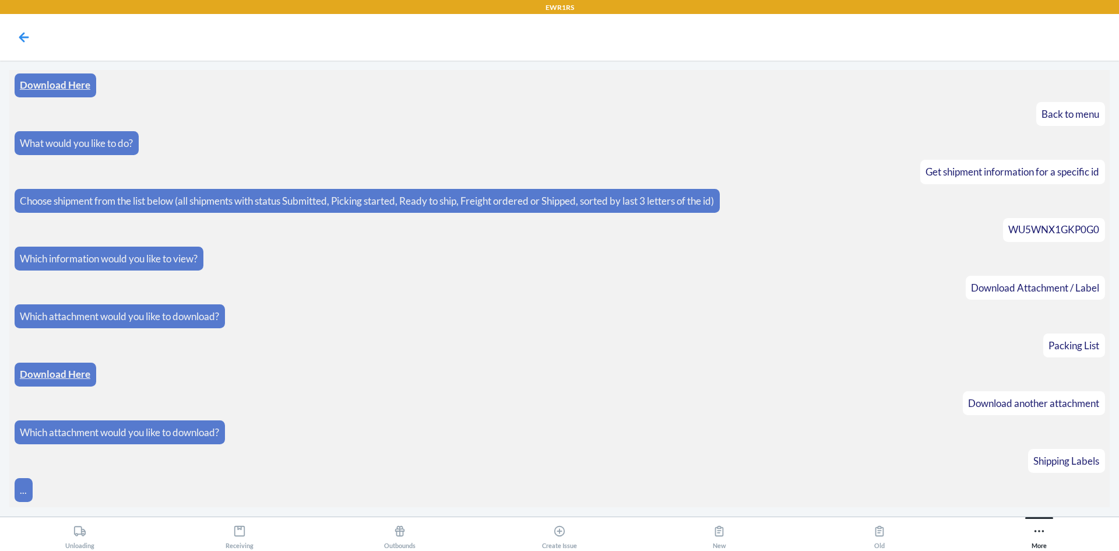
scroll to position [1315, 0]
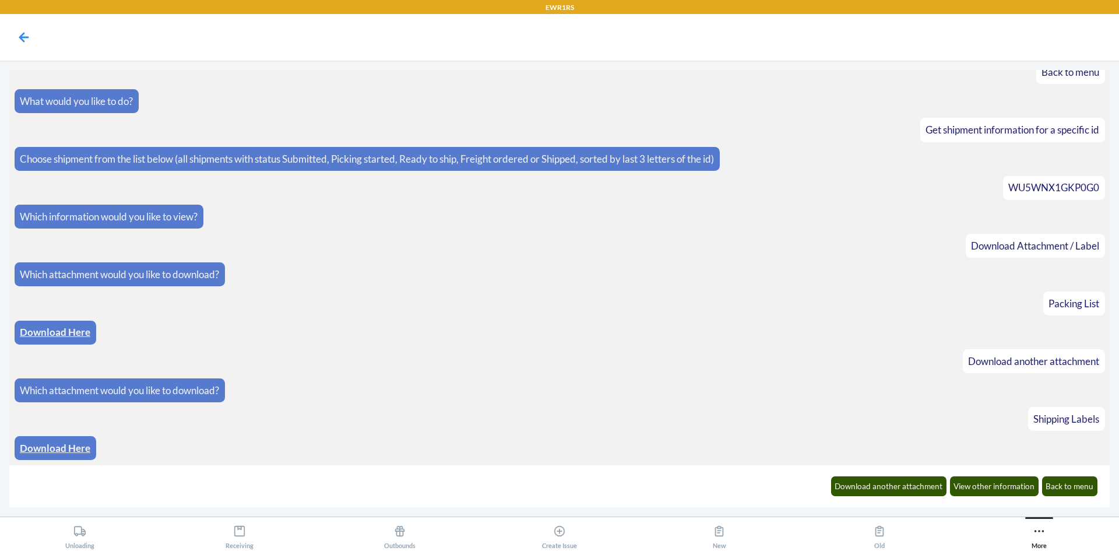
click at [51, 445] on link "Download Here" at bounding box center [55, 448] width 71 height 12
click at [1068, 483] on button "Back to menu" at bounding box center [1070, 486] width 56 height 20
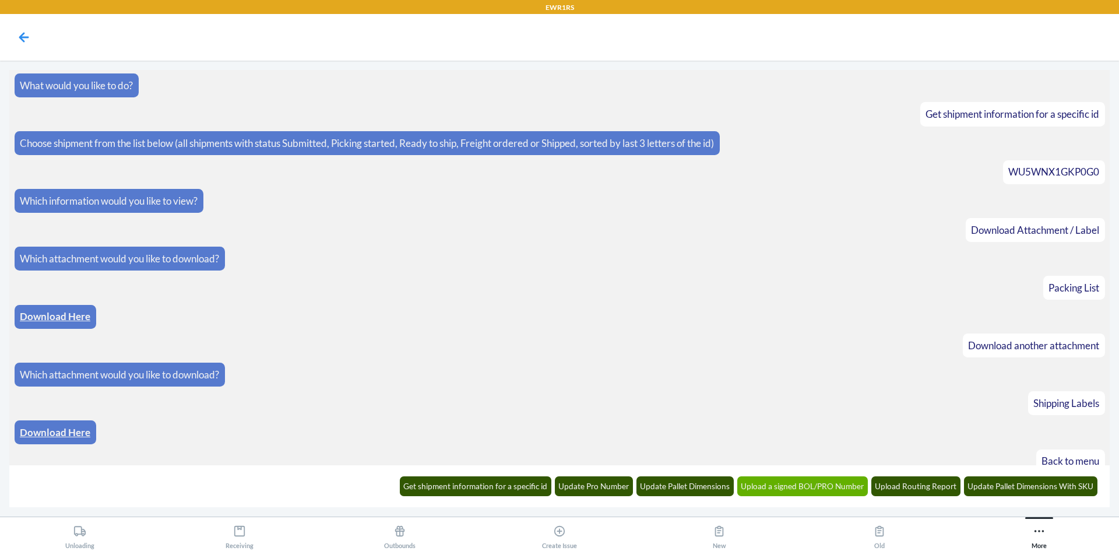
scroll to position [1373, 0]
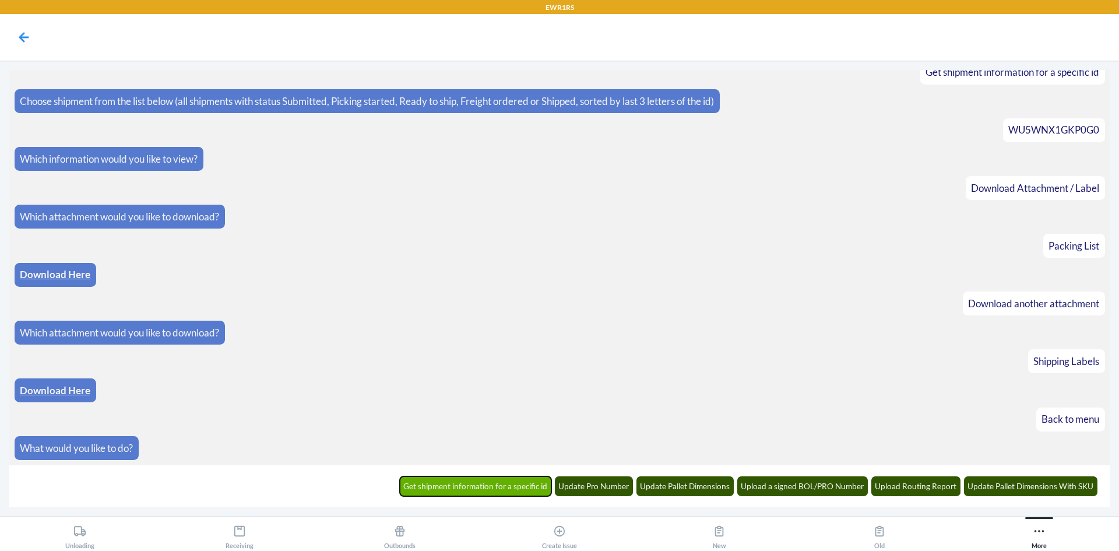
click at [536, 494] on button "Get shipment information for a specific id" at bounding box center [476, 486] width 152 height 20
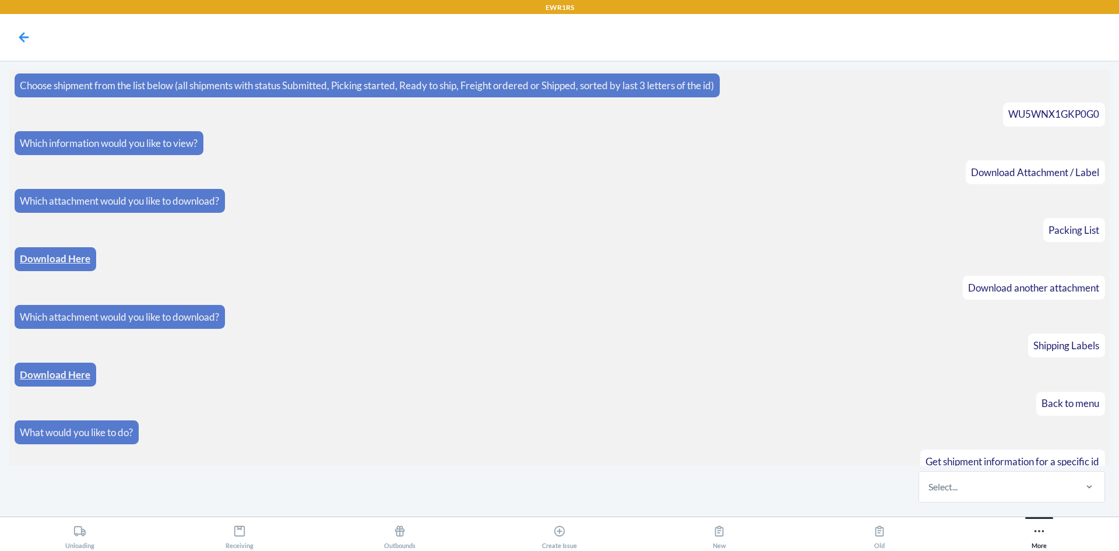
scroll to position [1430, 0]
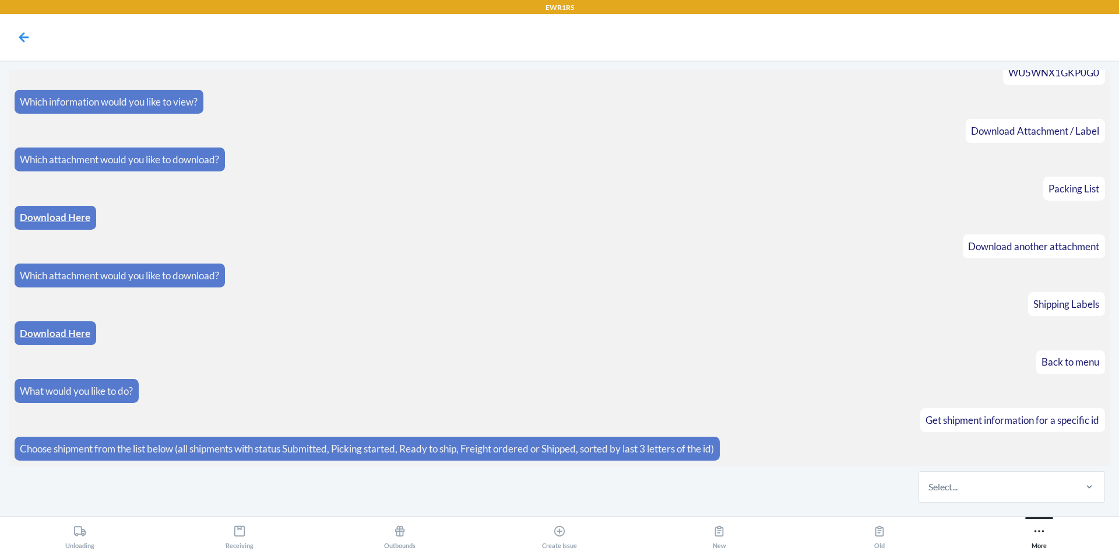
click at [1010, 488] on div "Select..." at bounding box center [996, 487] width 155 height 30
click at [930, 488] on input "Select..." at bounding box center [928, 487] width 1 height 14
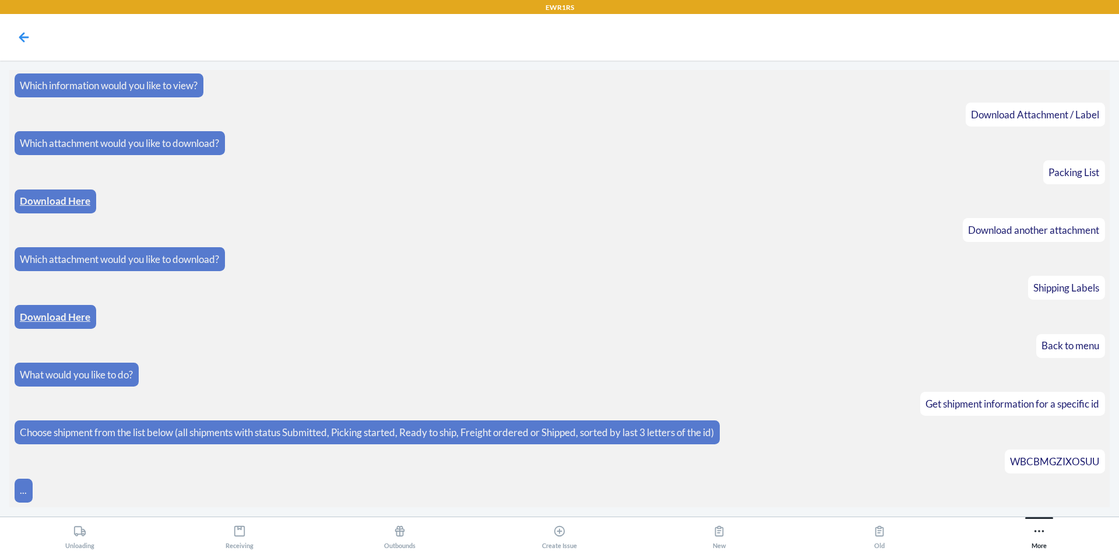
scroll to position [1489, 0]
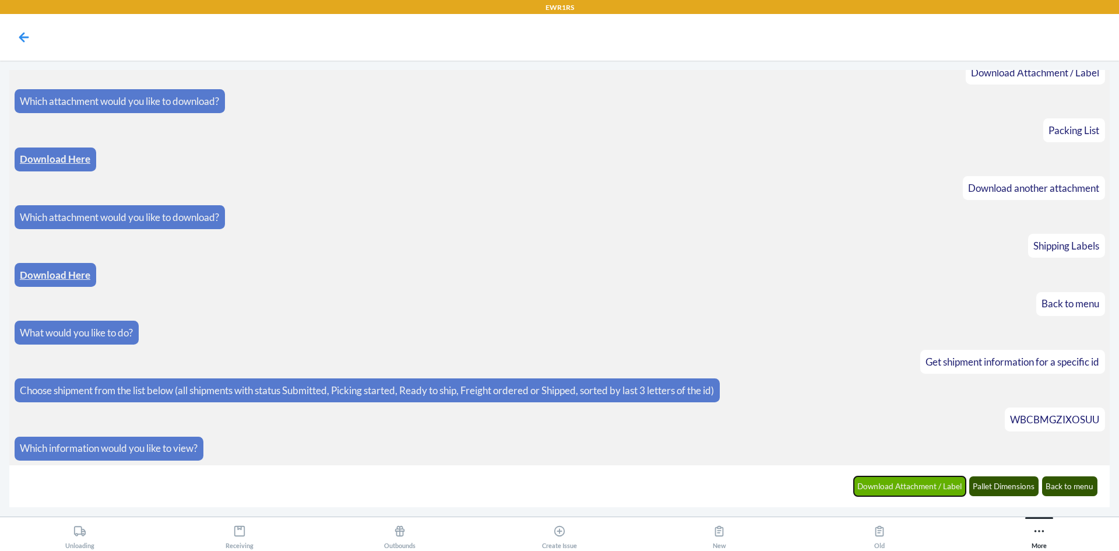
click at [953, 486] on button "Download Attachment / Label" at bounding box center [910, 486] width 112 height 20
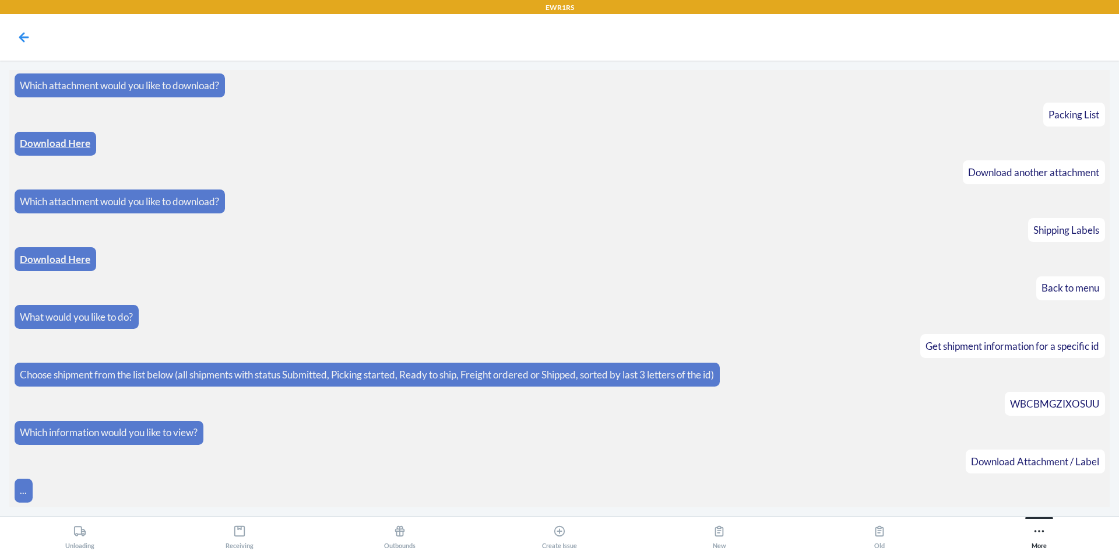
scroll to position [1546, 0]
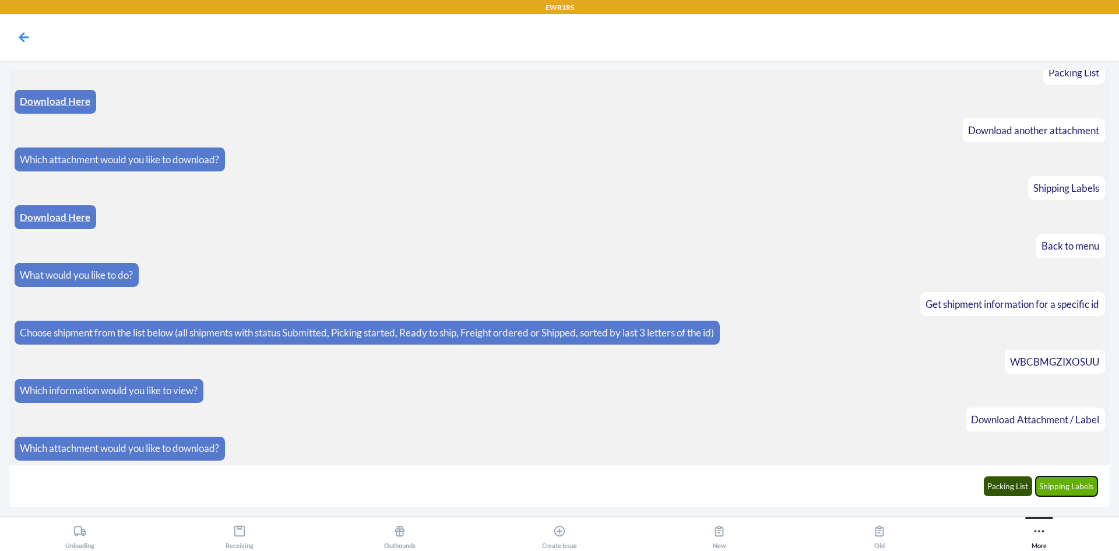
click at [1050, 481] on button "Shipping Labels" at bounding box center [1067, 486] width 62 height 20
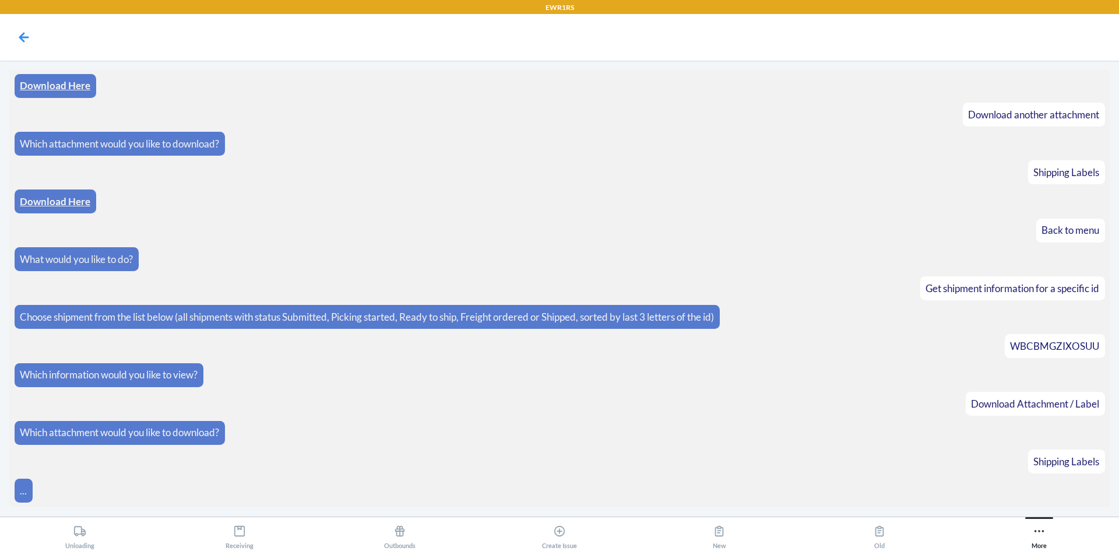
scroll to position [1604, 0]
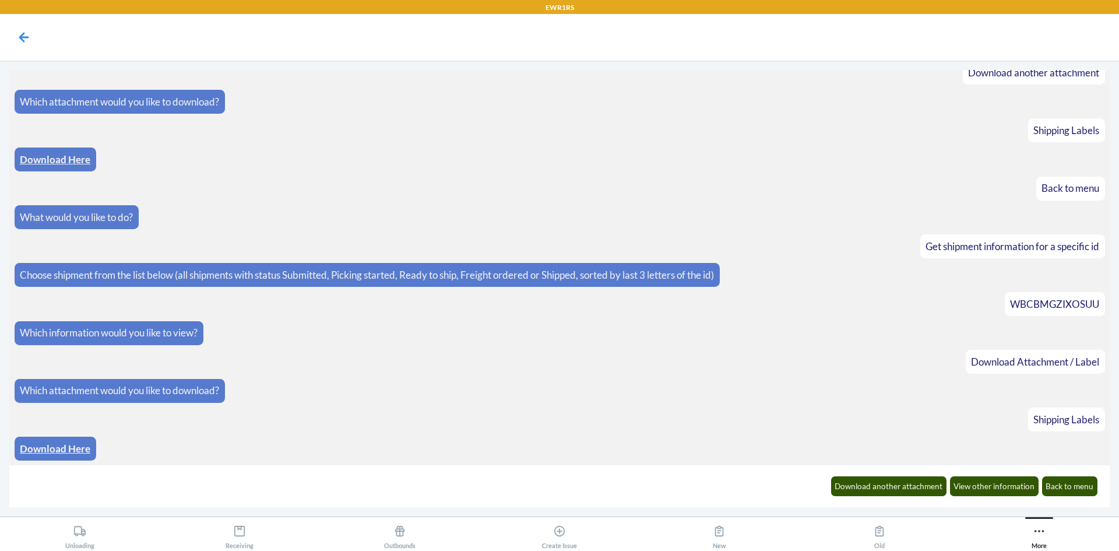
click at [53, 452] on link "Download Here" at bounding box center [55, 448] width 71 height 12
click at [898, 479] on button "Download another attachment" at bounding box center [889, 486] width 116 height 20
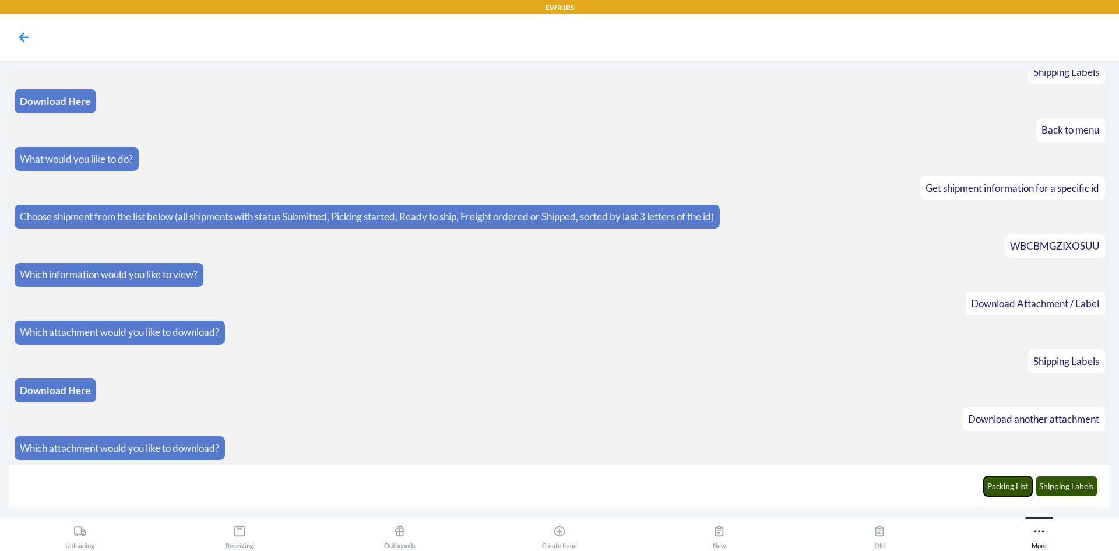
click at [1015, 485] on button "Packing List" at bounding box center [1008, 486] width 49 height 20
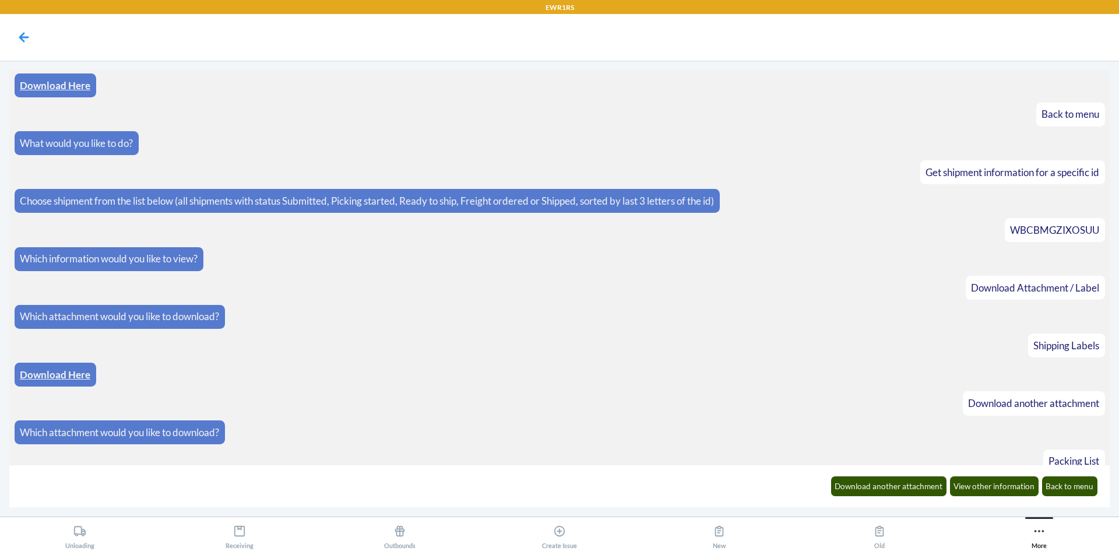
scroll to position [1720, 0]
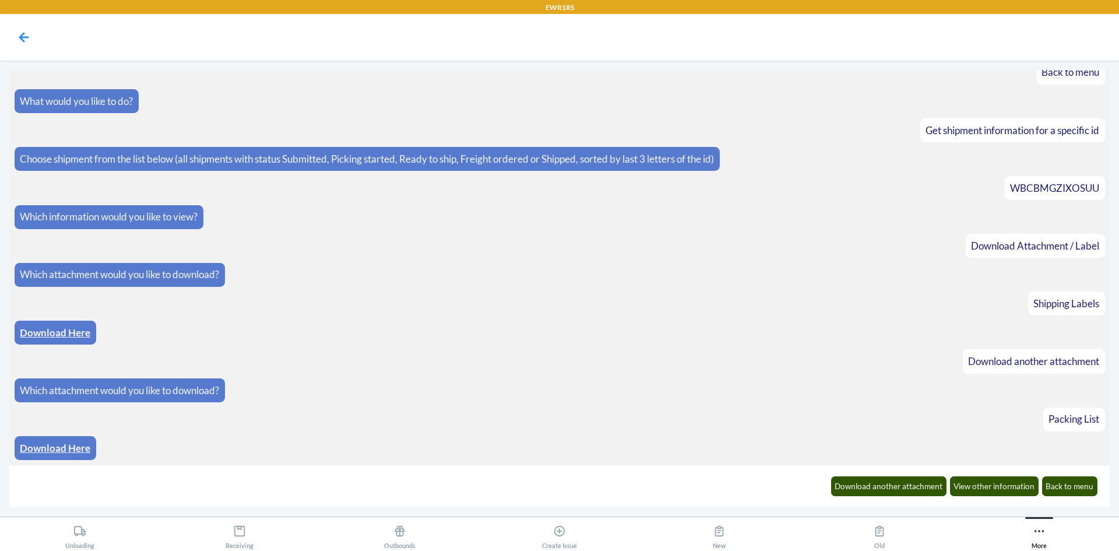
click at [85, 448] on link "Download Here" at bounding box center [55, 448] width 71 height 12
click at [1043, 486] on button "Back to menu" at bounding box center [1070, 486] width 56 height 20
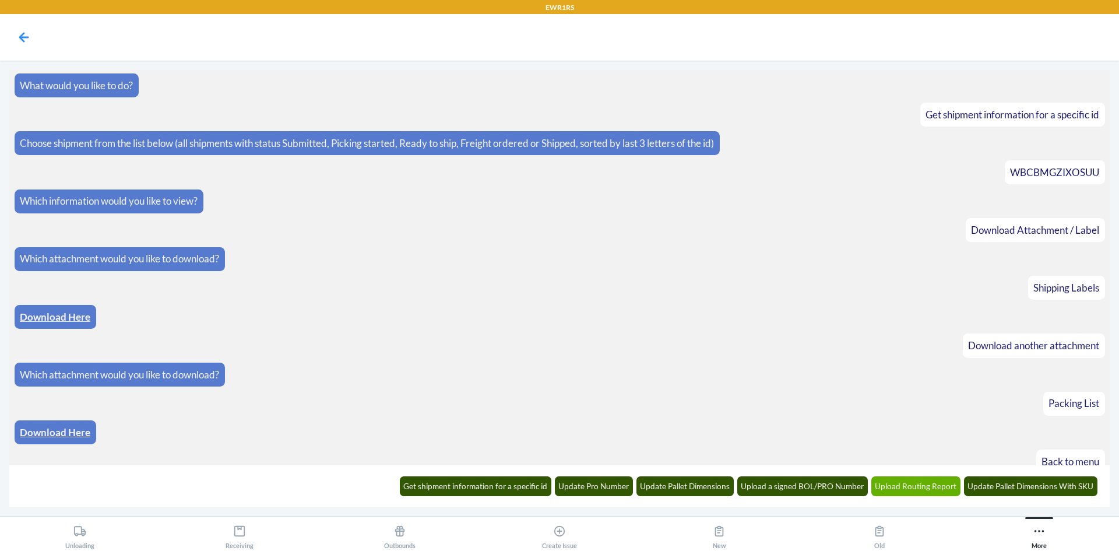
scroll to position [1778, 0]
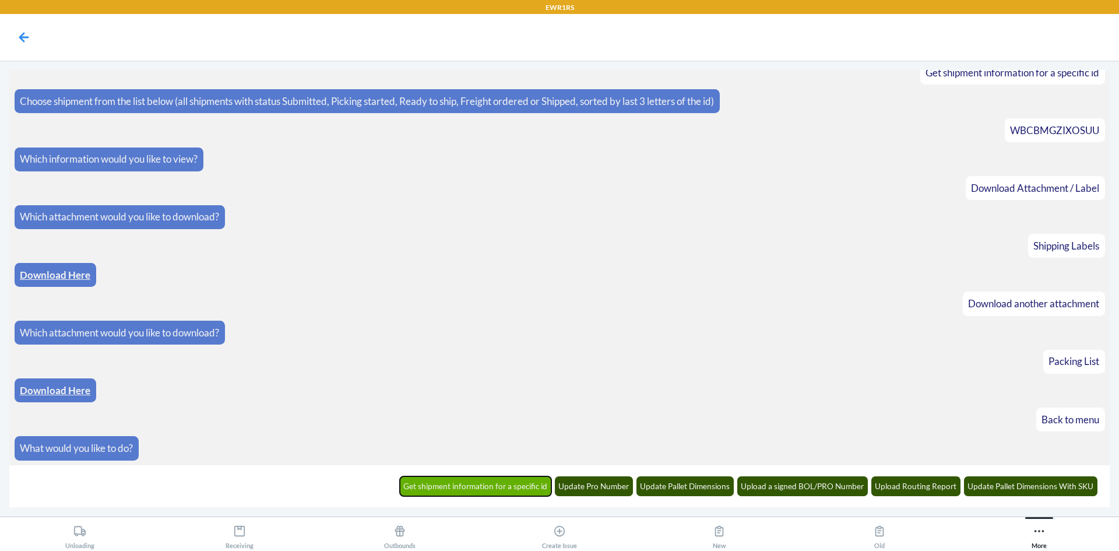
click at [530, 481] on button "Get shipment information for a specific id" at bounding box center [476, 486] width 152 height 20
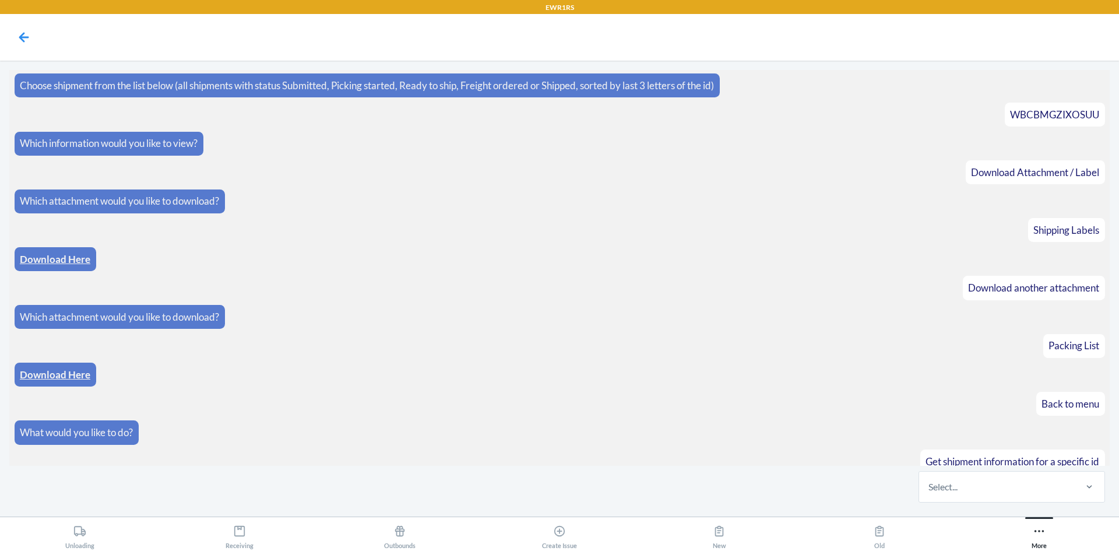
scroll to position [1835, 0]
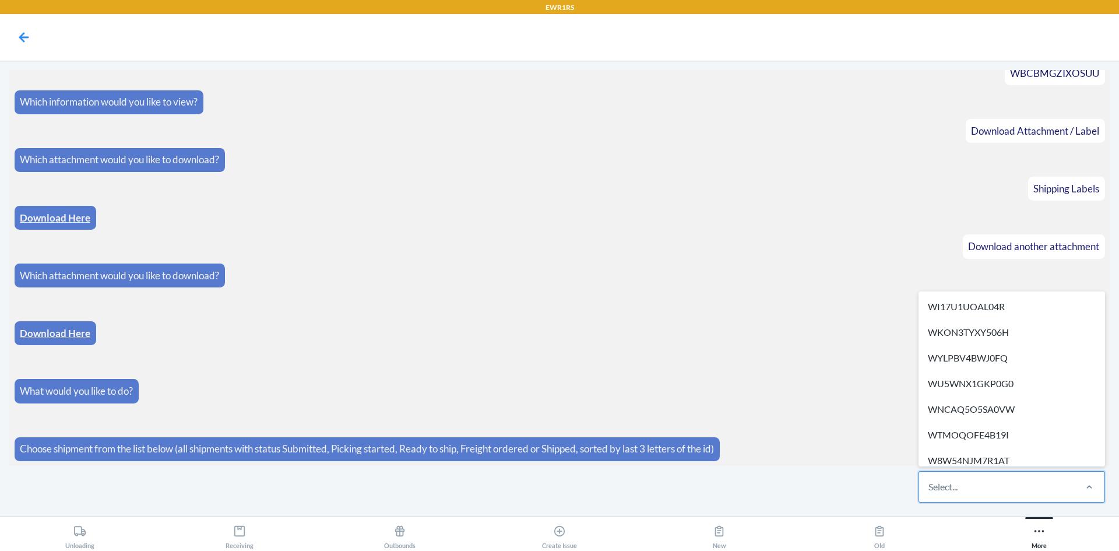
click at [984, 476] on div "Select..." at bounding box center [996, 487] width 155 height 30
click at [930, 480] on input "option WI17U1UOAL04R focused, 1 of 264. 264 results available. Use Up and Down …" at bounding box center [928, 487] width 1 height 14
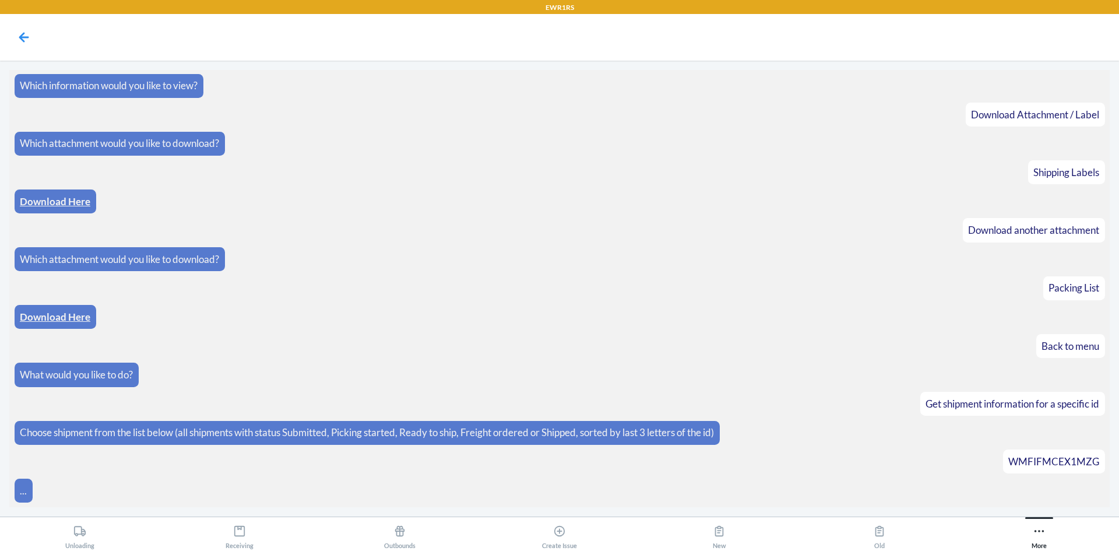
scroll to position [1893, 0]
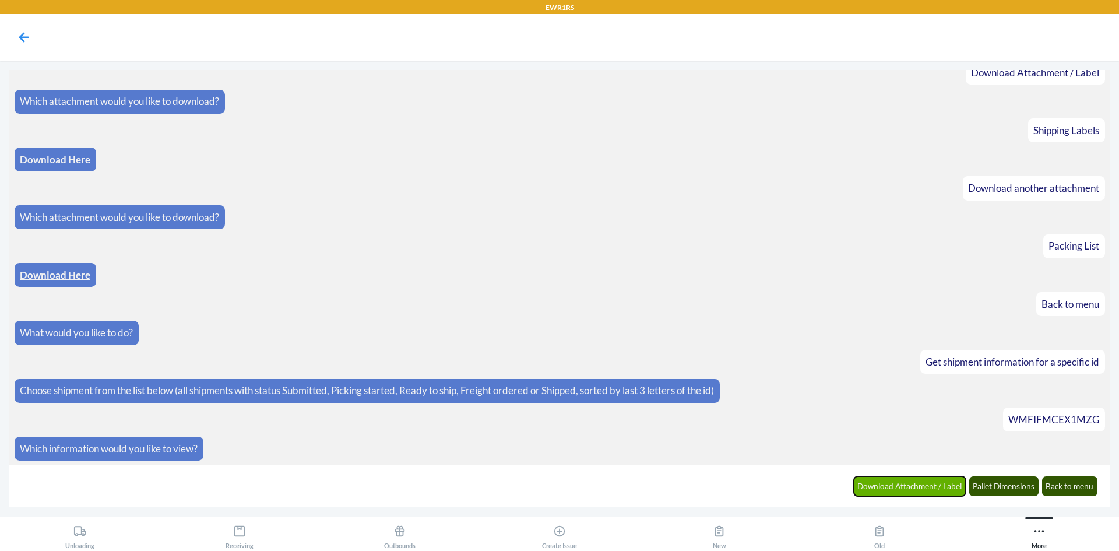
click at [909, 487] on button "Download Attachment / Label" at bounding box center [910, 486] width 112 height 20
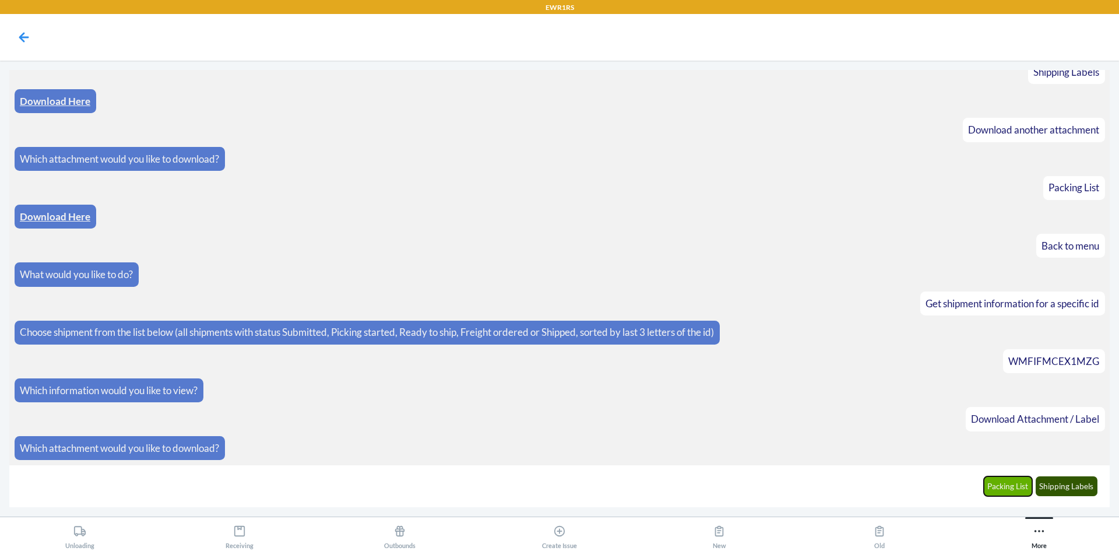
click at [1015, 485] on button "Packing List" at bounding box center [1008, 486] width 49 height 20
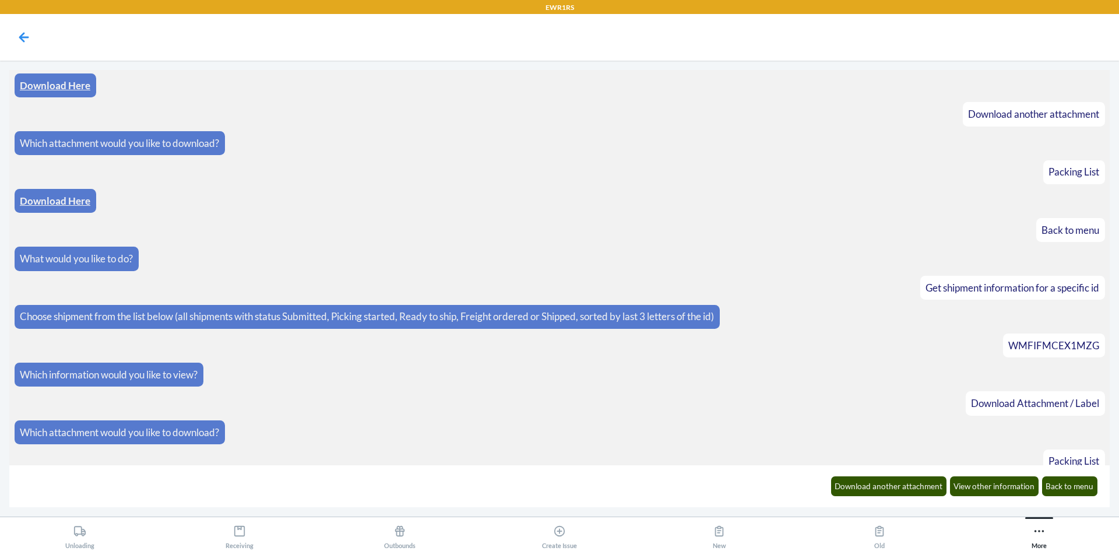
scroll to position [2009, 0]
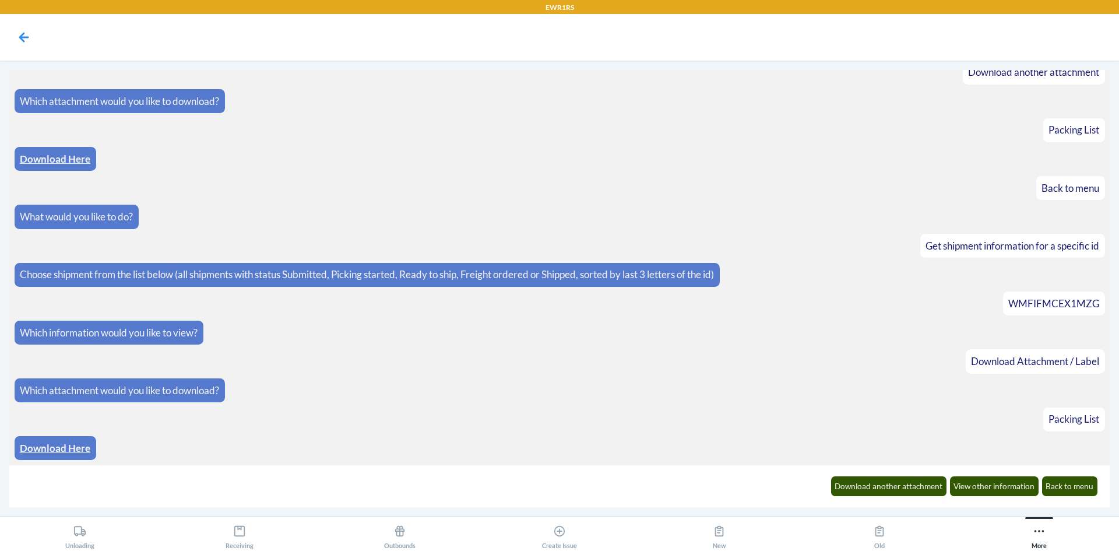
click at [66, 452] on link "Download Here" at bounding box center [55, 448] width 71 height 12
click at [882, 488] on button "Download another attachment" at bounding box center [889, 486] width 116 height 20
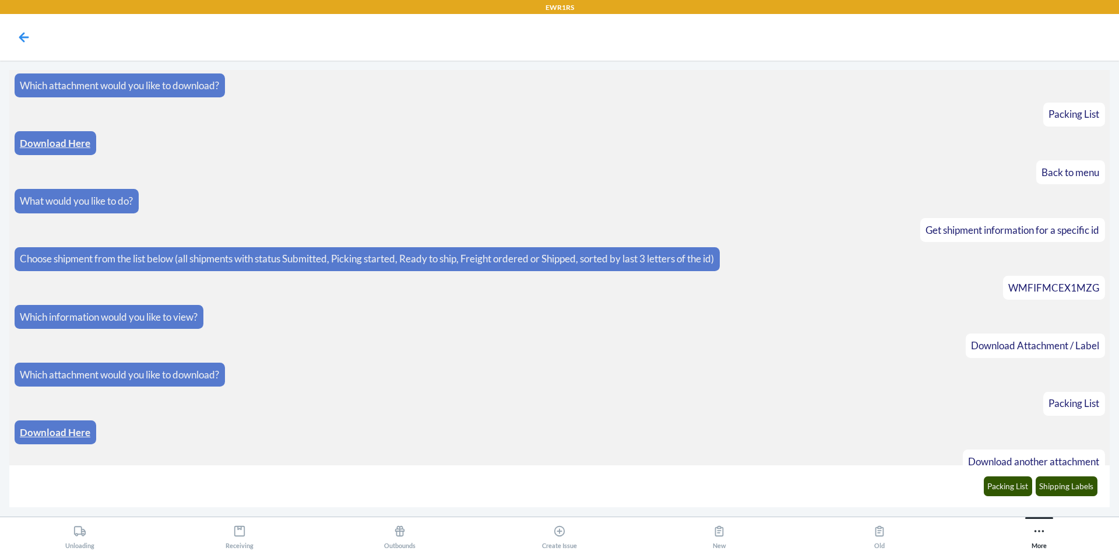
scroll to position [2067, 0]
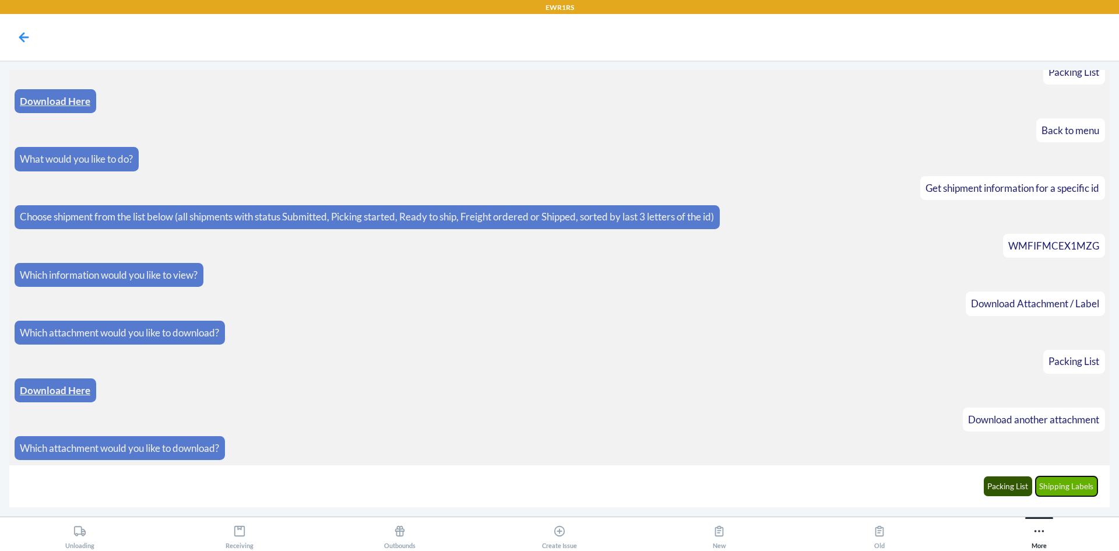
click at [1084, 490] on button "Shipping Labels" at bounding box center [1067, 486] width 62 height 20
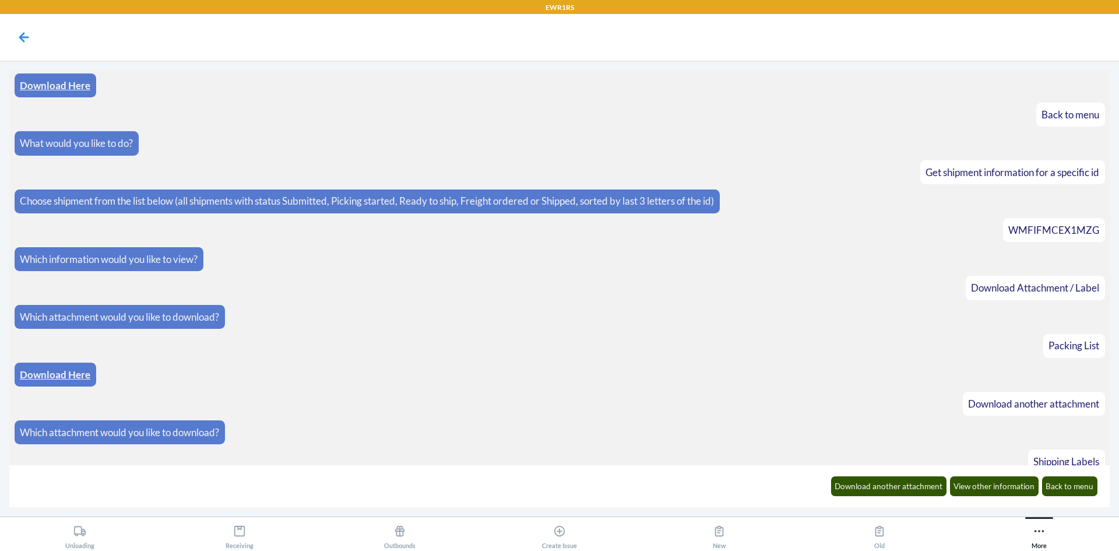
scroll to position [2124, 0]
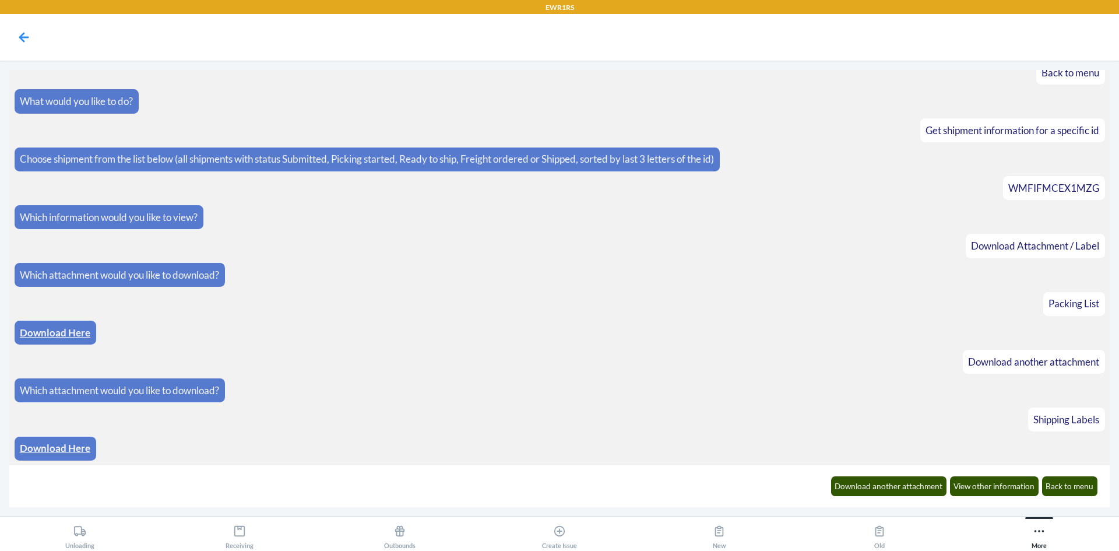
click at [24, 453] on link "Download Here" at bounding box center [55, 448] width 71 height 12
click at [1082, 491] on button "Back to menu" at bounding box center [1070, 486] width 56 height 20
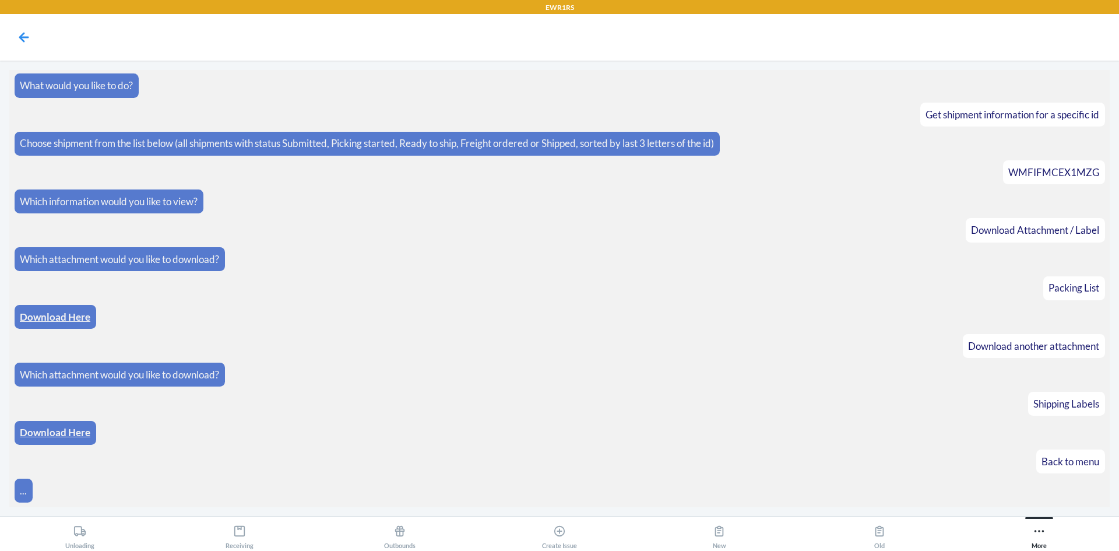
scroll to position [2182, 0]
